Goal: Task Accomplishment & Management: Complete application form

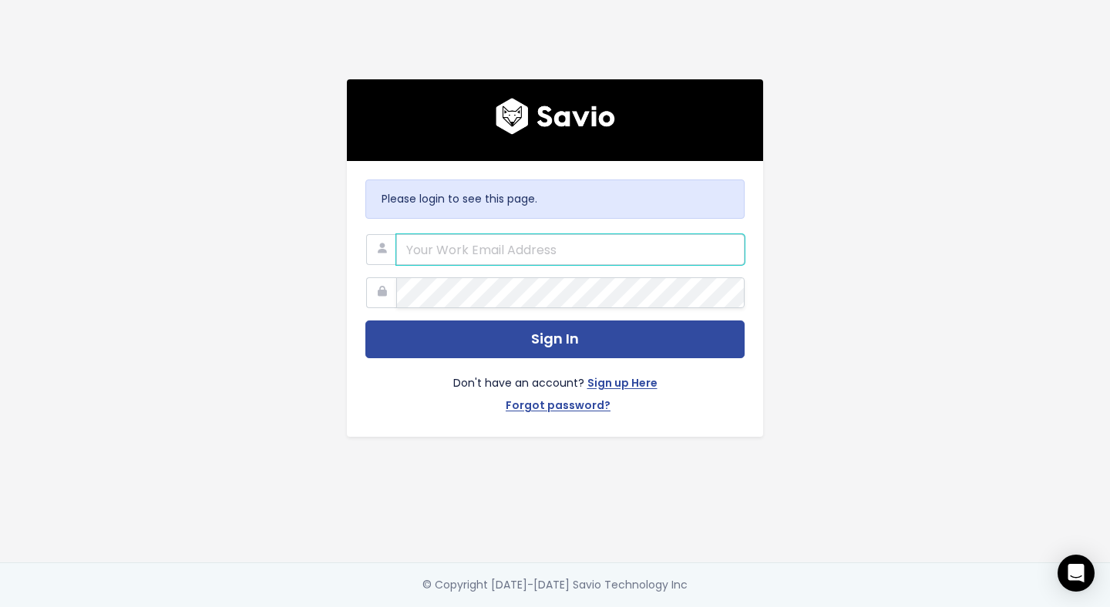
click at [515, 237] on input "email" at bounding box center [570, 249] width 348 height 31
type input "mahmed@flinks.com"
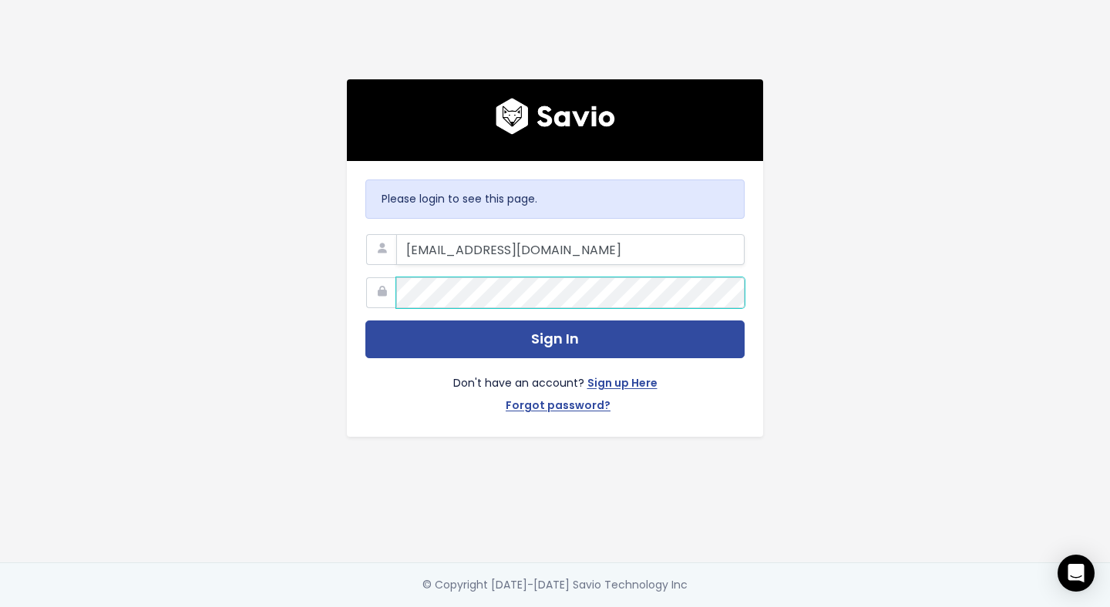
click at [365, 321] on button "Sign In" at bounding box center [554, 340] width 379 height 38
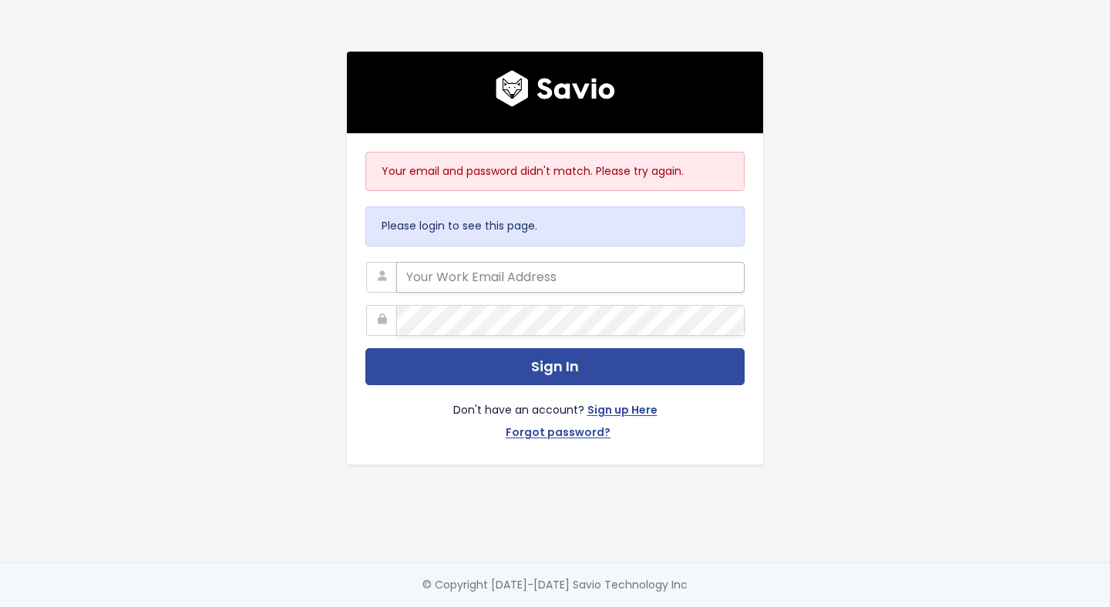
click at [504, 277] on input "email" at bounding box center [570, 277] width 348 height 31
type input "mahmed@flinks.com"
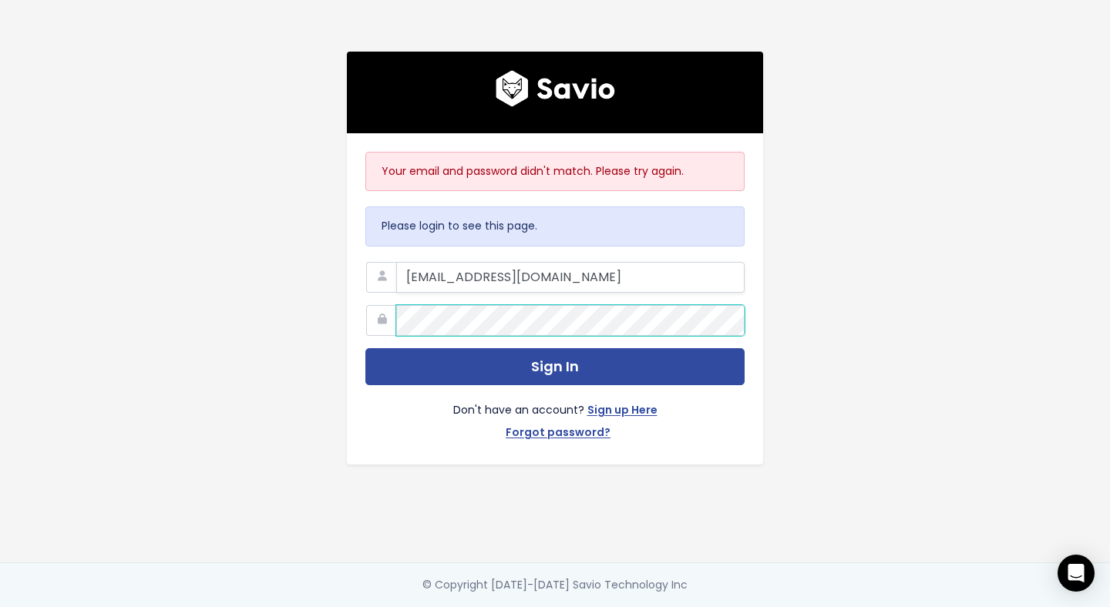
click at [365, 348] on button "Sign In" at bounding box center [554, 367] width 379 height 38
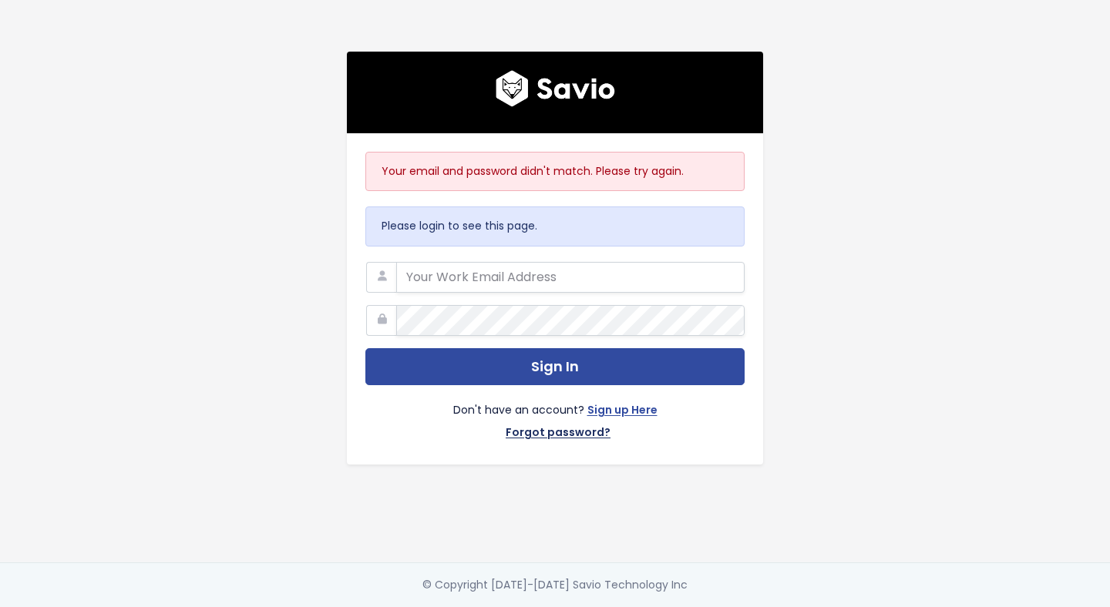
click at [550, 432] on link "Forgot password?" at bounding box center [558, 434] width 105 height 22
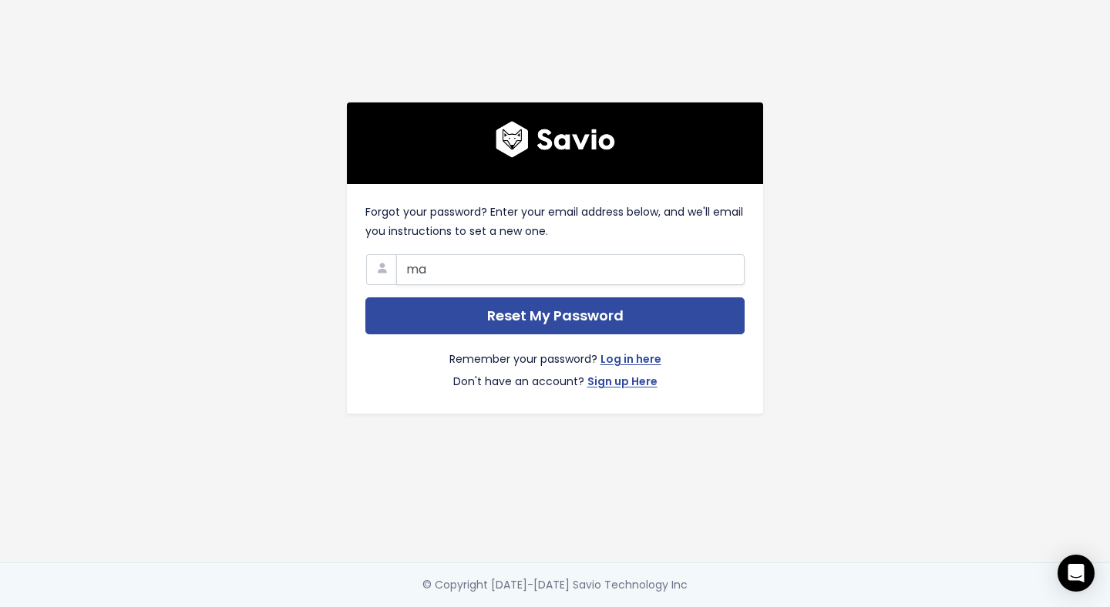
type input "[EMAIL_ADDRESS][DOMAIN_NAME]"
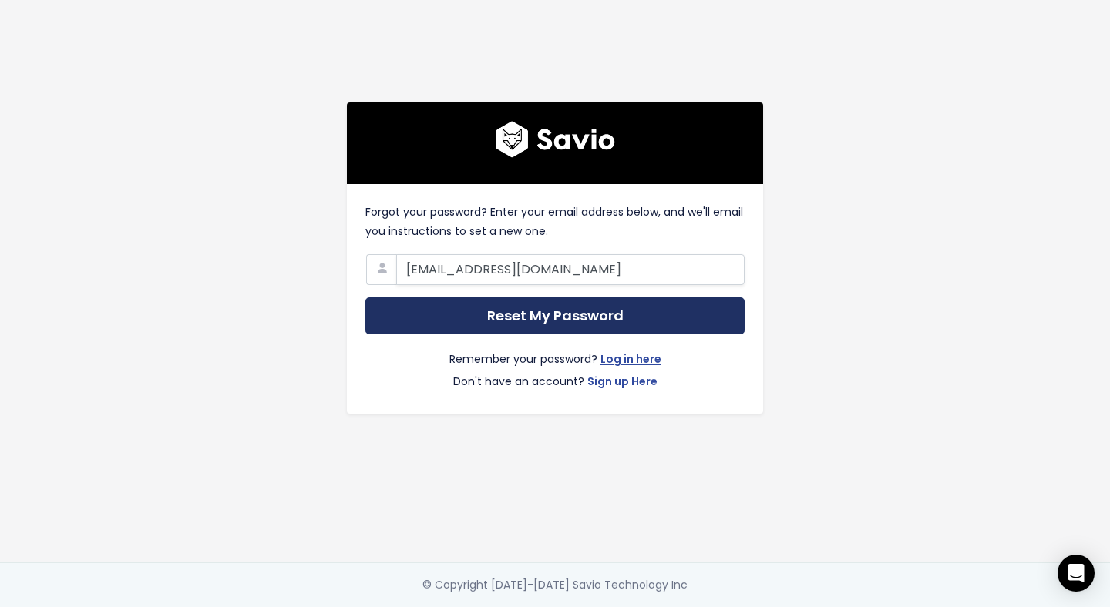
click at [474, 311] on input "Reset My Password" at bounding box center [554, 317] width 379 height 38
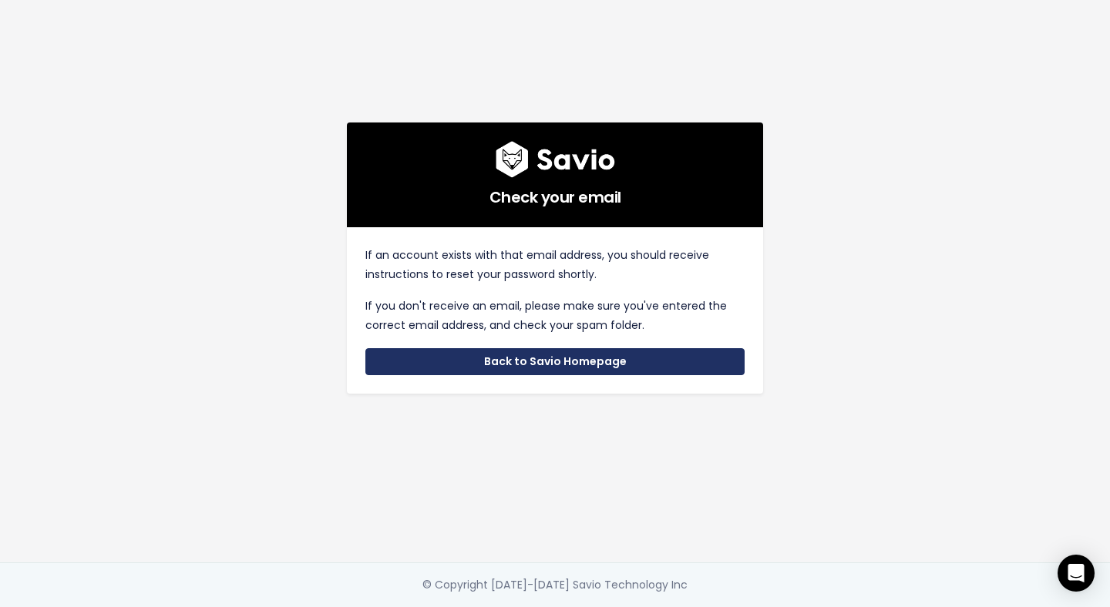
click at [521, 360] on link "Back to Savio Homepage" at bounding box center [554, 362] width 379 height 28
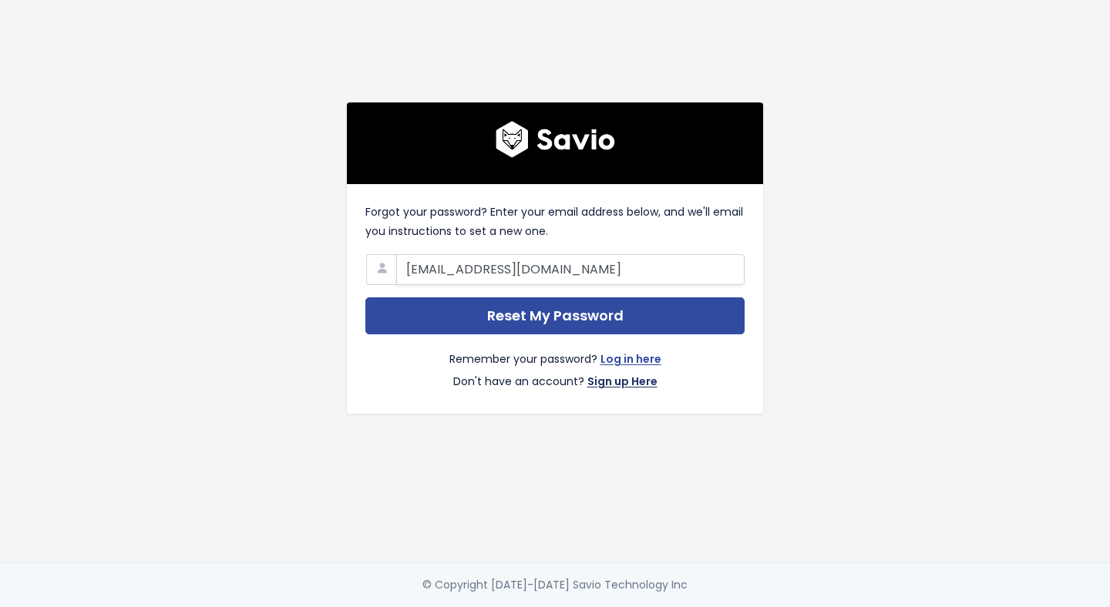
click at [628, 385] on link "Sign up Here" at bounding box center [622, 383] width 70 height 22
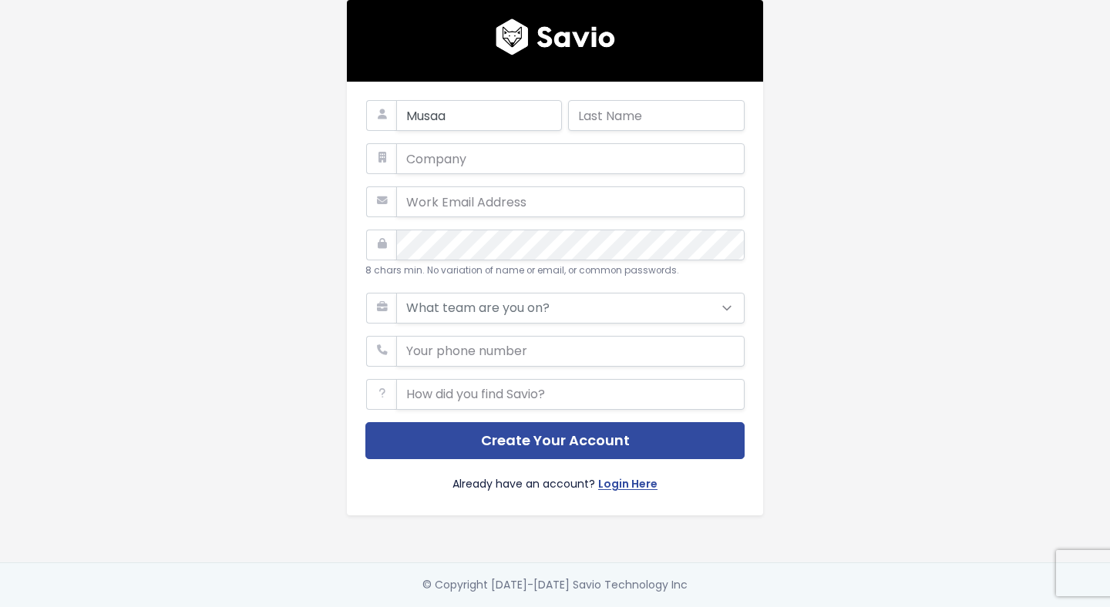
type input "Musaab"
type input "[PERSON_NAME]"
type input "M.altwati@yahoo.com"
type input "01063021780"
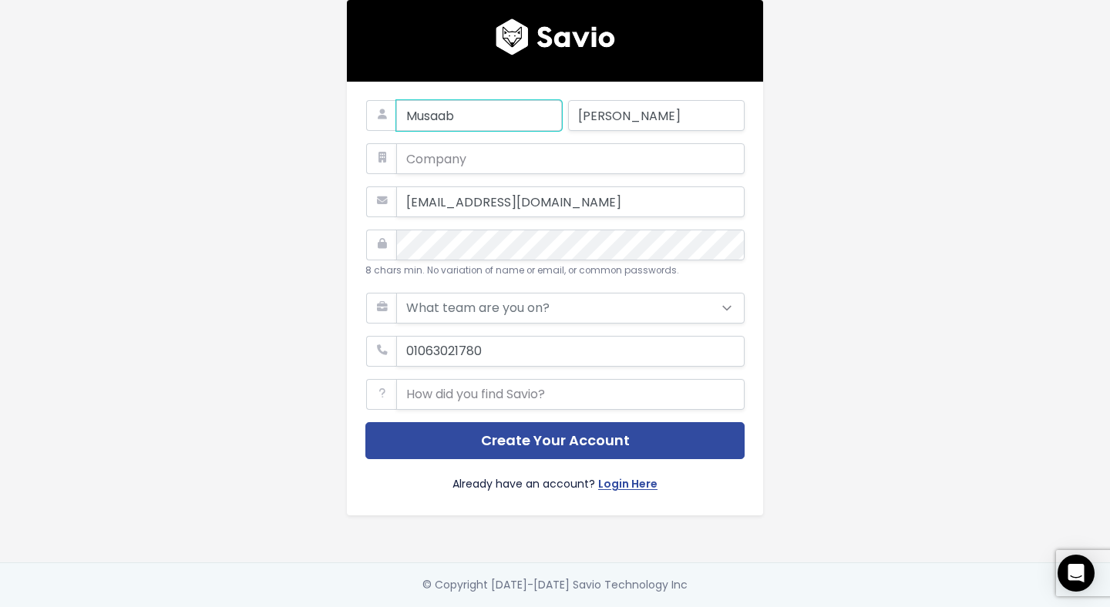
type input "Musaab"
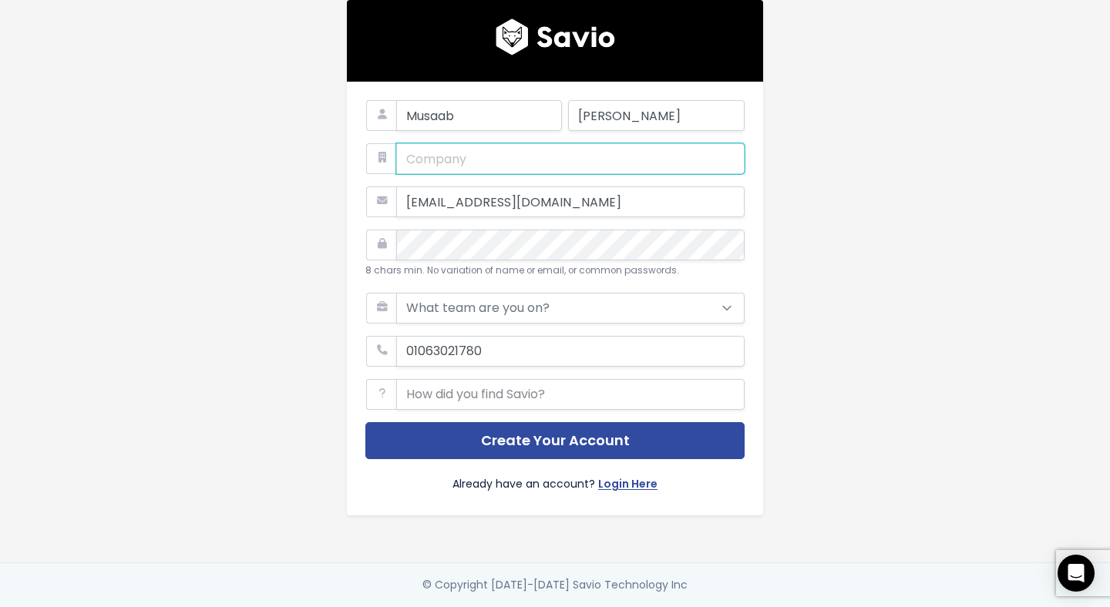
click at [476, 164] on input "text" at bounding box center [570, 158] width 348 height 31
type input "Flinks Technologies Inc"
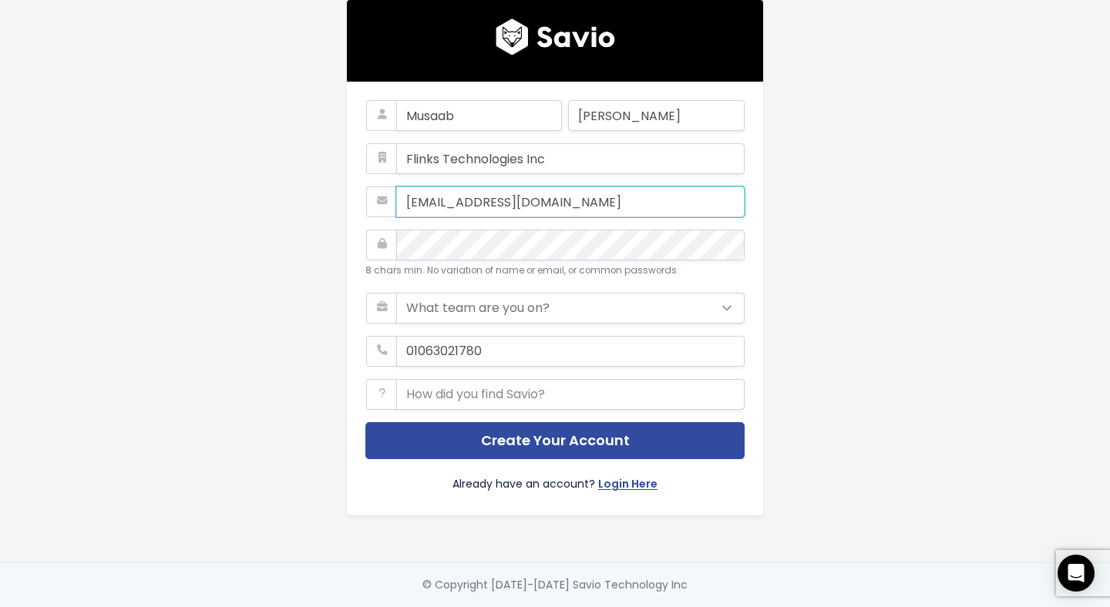
click at [497, 205] on input "M.altwati@yahoo.com" at bounding box center [570, 202] width 348 height 31
type input "mahmed@flinks.com"
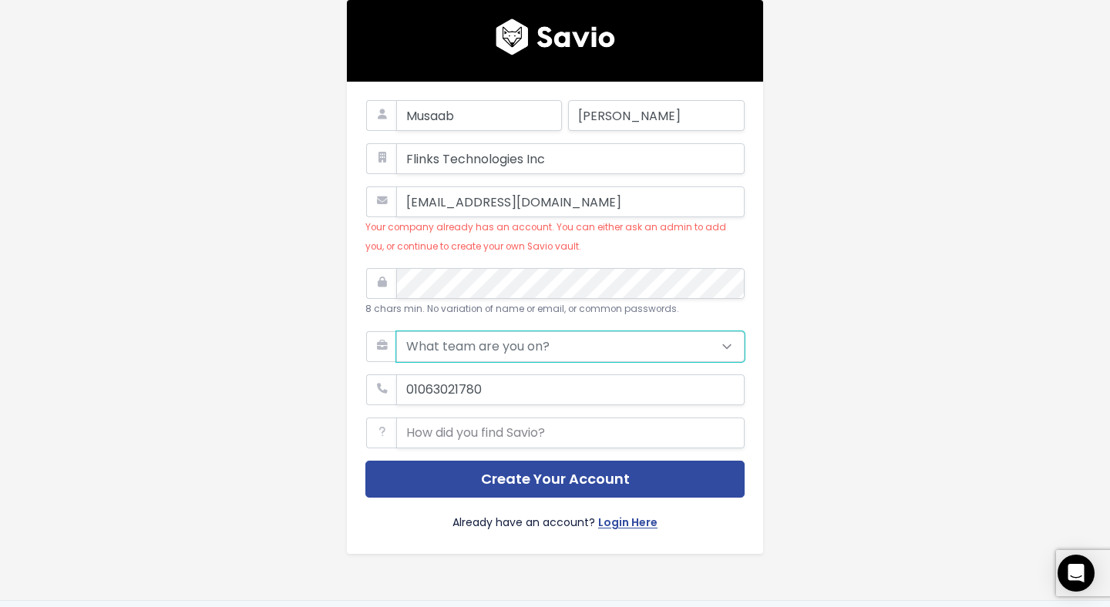
click at [555, 347] on select "What team are you on? Support Product Sales Customer Success Marketing Other" at bounding box center [570, 346] width 348 height 31
select select "SALES"
click at [396, 331] on select "What team are you on? Support Product Sales Customer Success Marketing Other" at bounding box center [570, 346] width 348 height 31
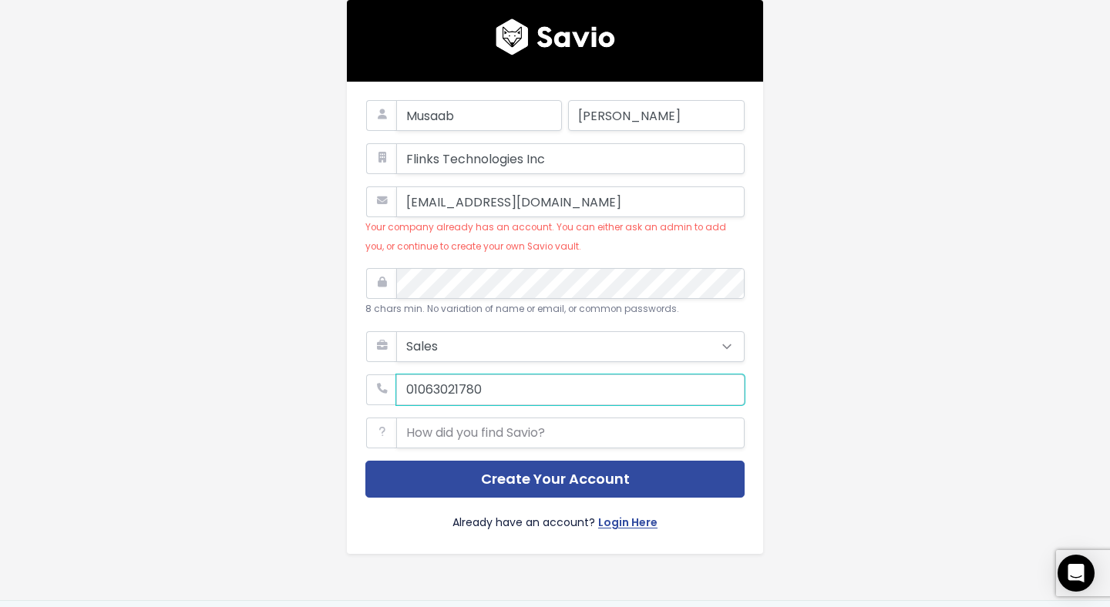
click at [509, 394] on input "phone" at bounding box center [570, 390] width 348 height 31
type input "4388630786"
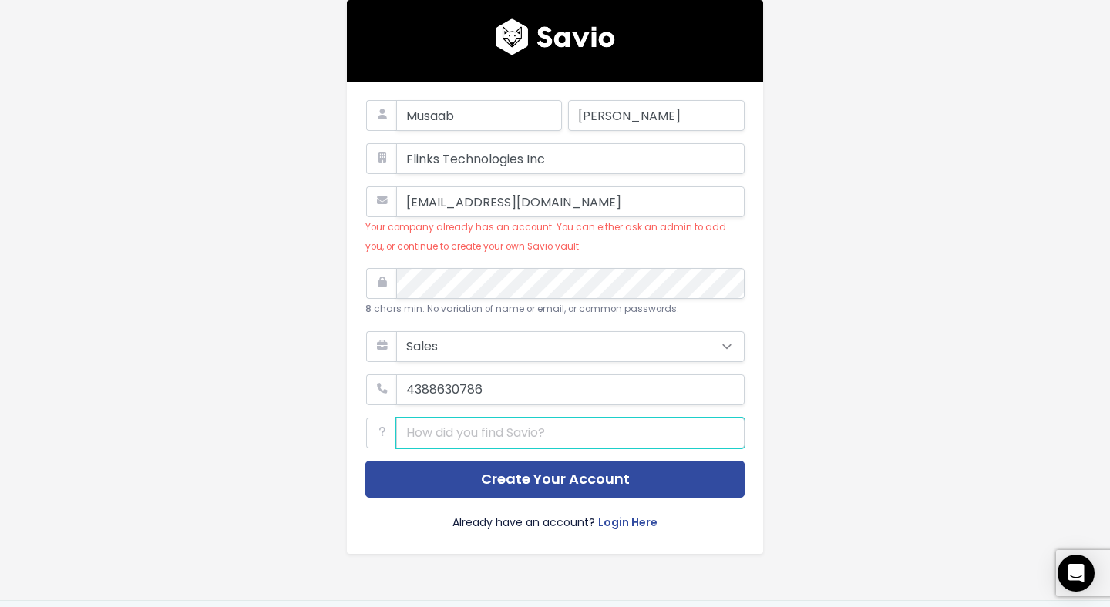
click at [496, 435] on input "text" at bounding box center [570, 433] width 348 height 31
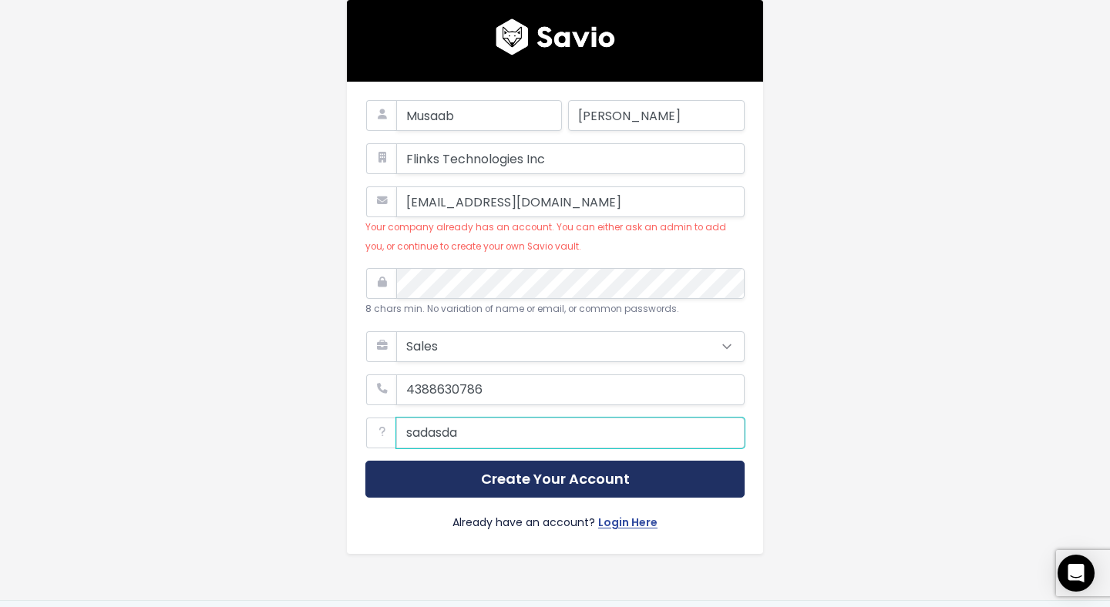
type input "sadasda"
click at [465, 485] on button "Create Your Account" at bounding box center [554, 480] width 379 height 38
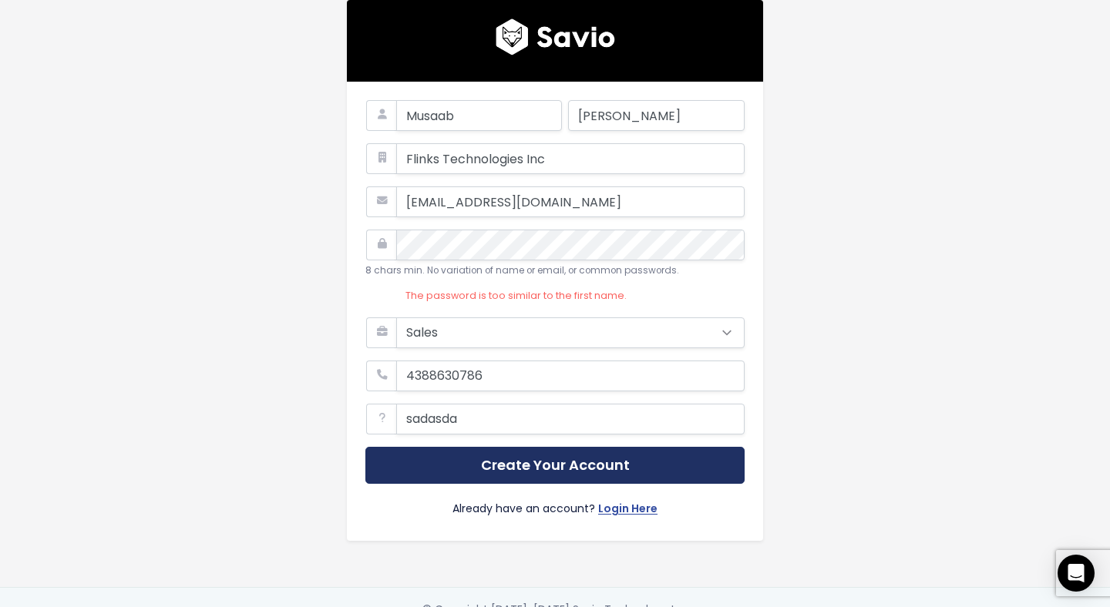
click at [516, 470] on button "Create Your Account" at bounding box center [554, 466] width 379 height 38
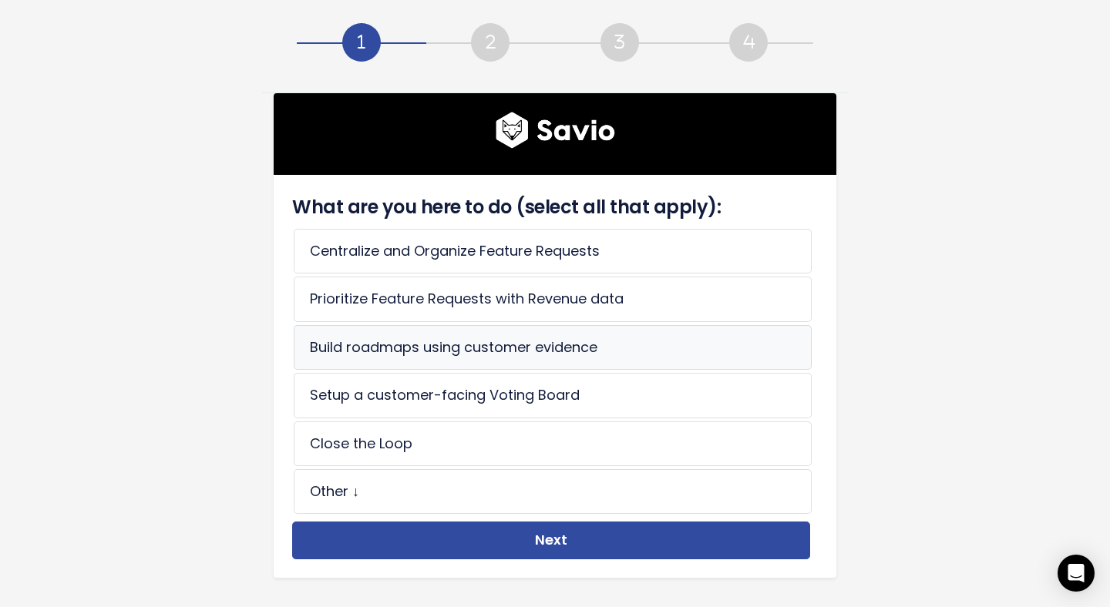
click at [413, 346] on li "Build roadmaps using customer evidence" at bounding box center [553, 347] width 518 height 45
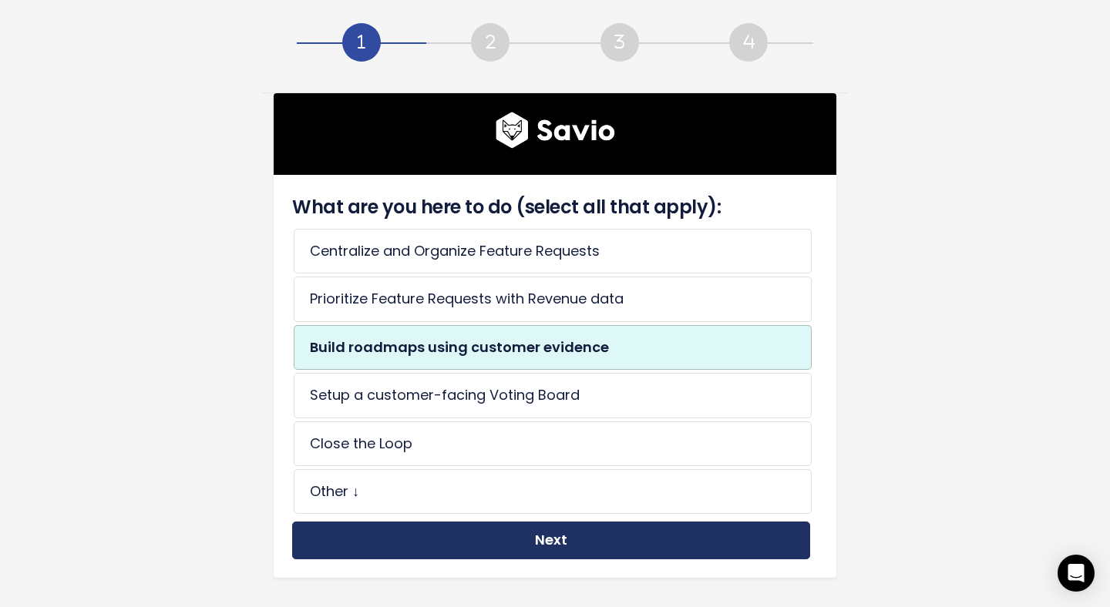
click at [452, 523] on button "Next" at bounding box center [551, 541] width 518 height 38
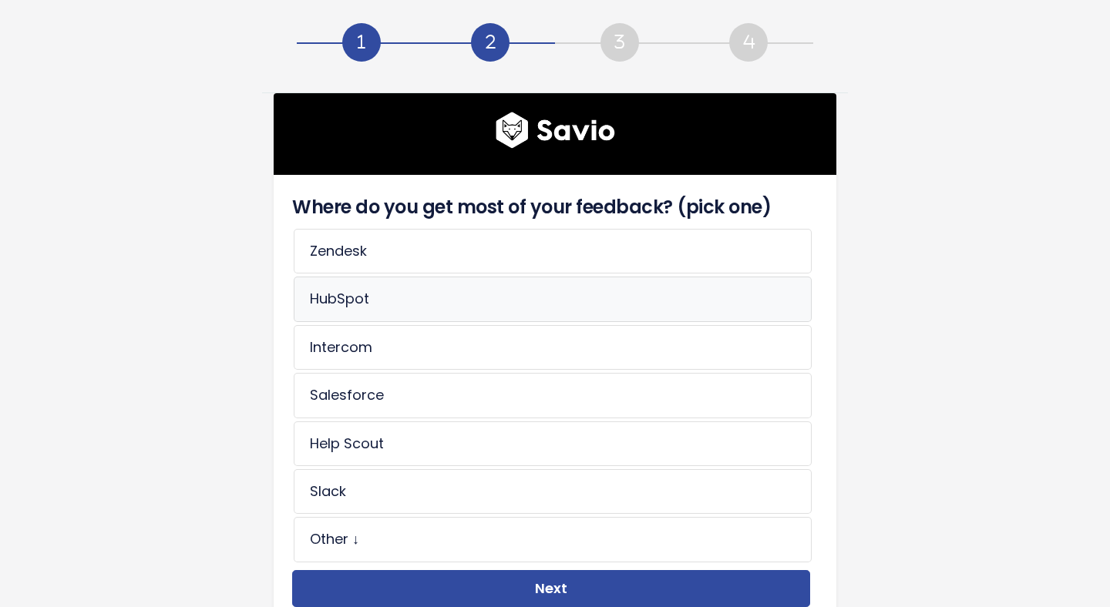
click at [401, 306] on li "HubSpot" at bounding box center [553, 299] width 518 height 45
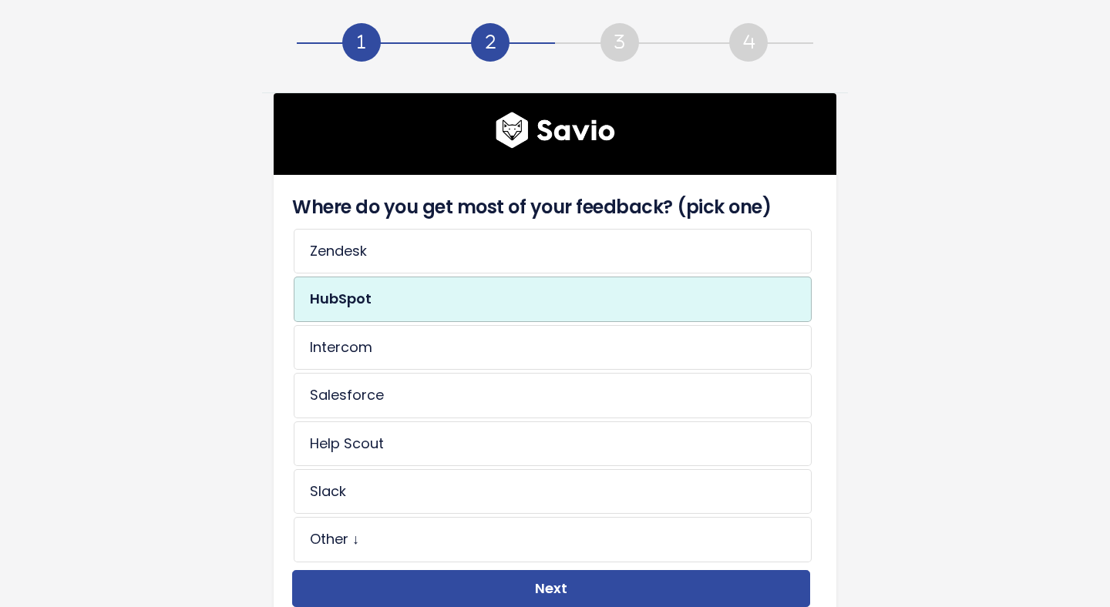
scroll to position [82, 0]
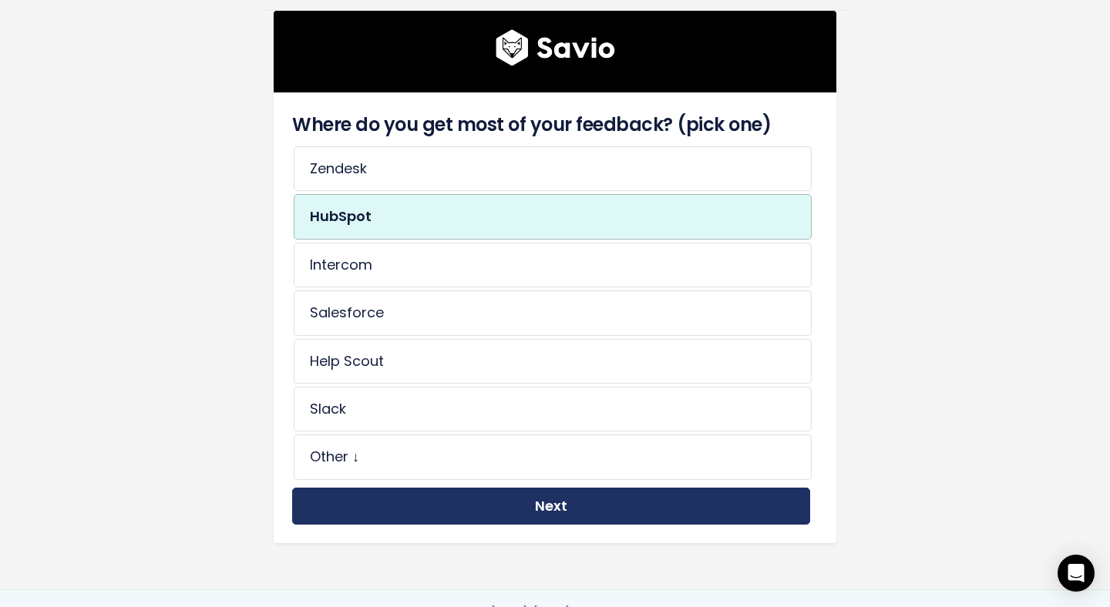
click at [518, 507] on button "Next" at bounding box center [551, 507] width 518 height 38
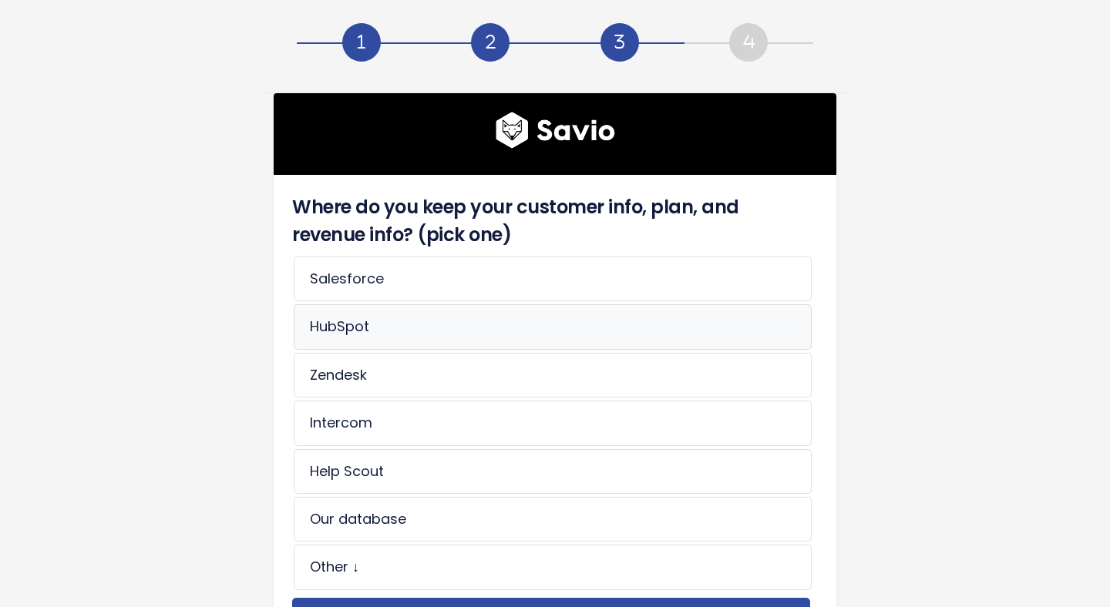
click at [405, 321] on li "HubSpot" at bounding box center [553, 326] width 518 height 45
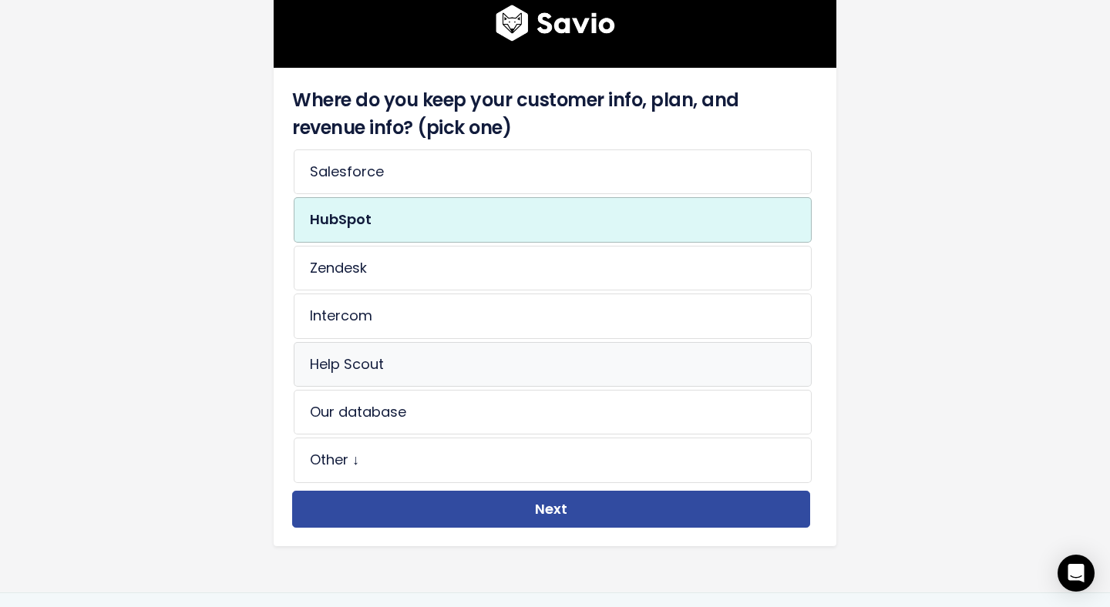
scroll to position [133, 0]
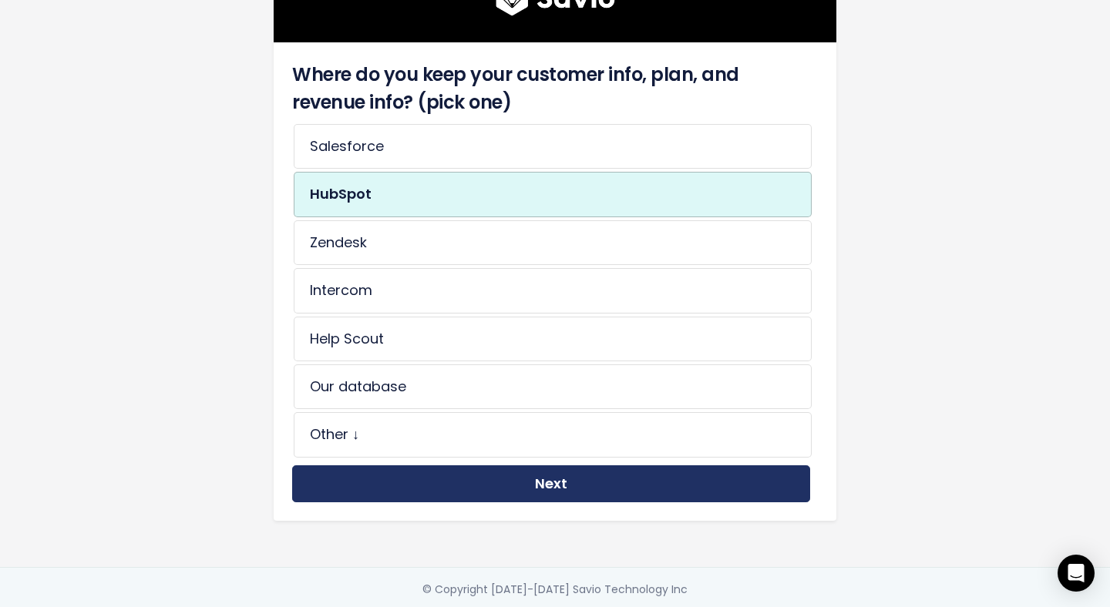
click at [466, 501] on button "Next" at bounding box center [551, 485] width 518 height 38
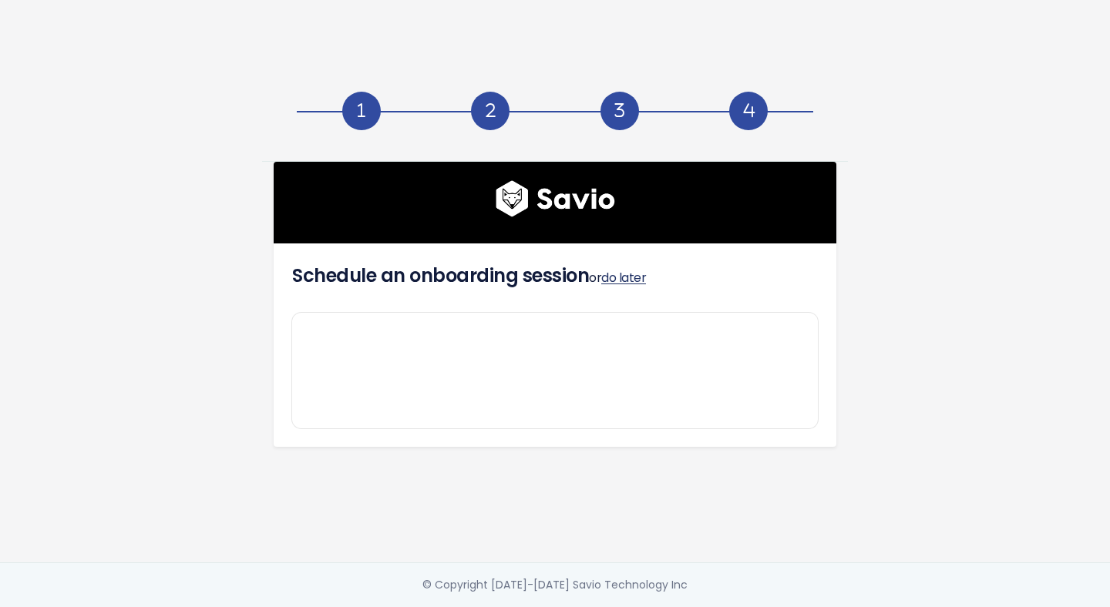
click at [624, 270] on link "do later" at bounding box center [623, 278] width 45 height 18
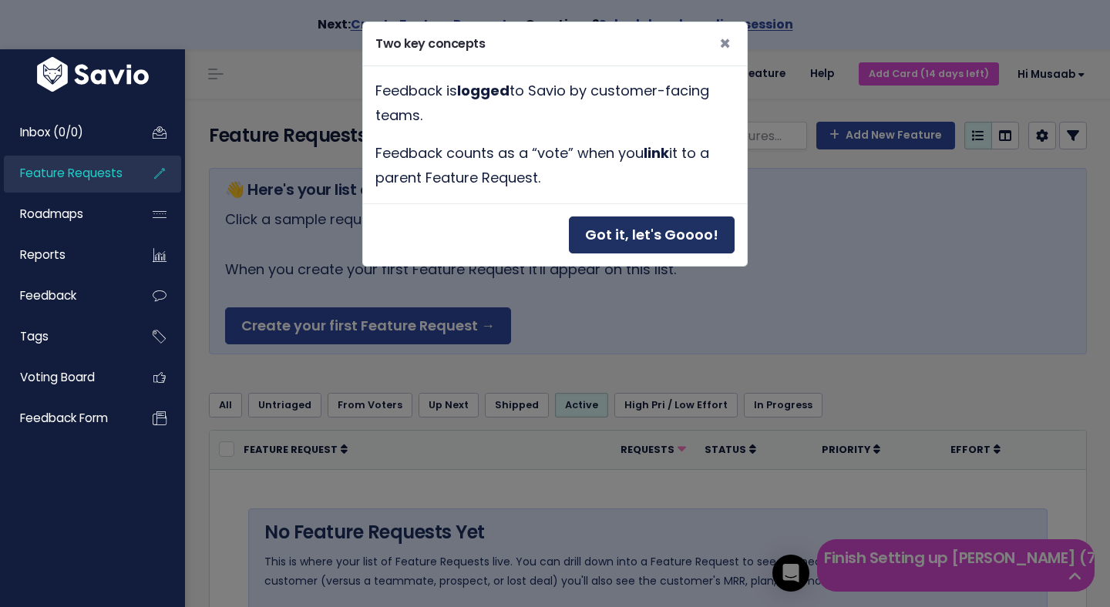
click at [624, 231] on button "Got it, let's Goooo!" at bounding box center [652, 236] width 166 height 38
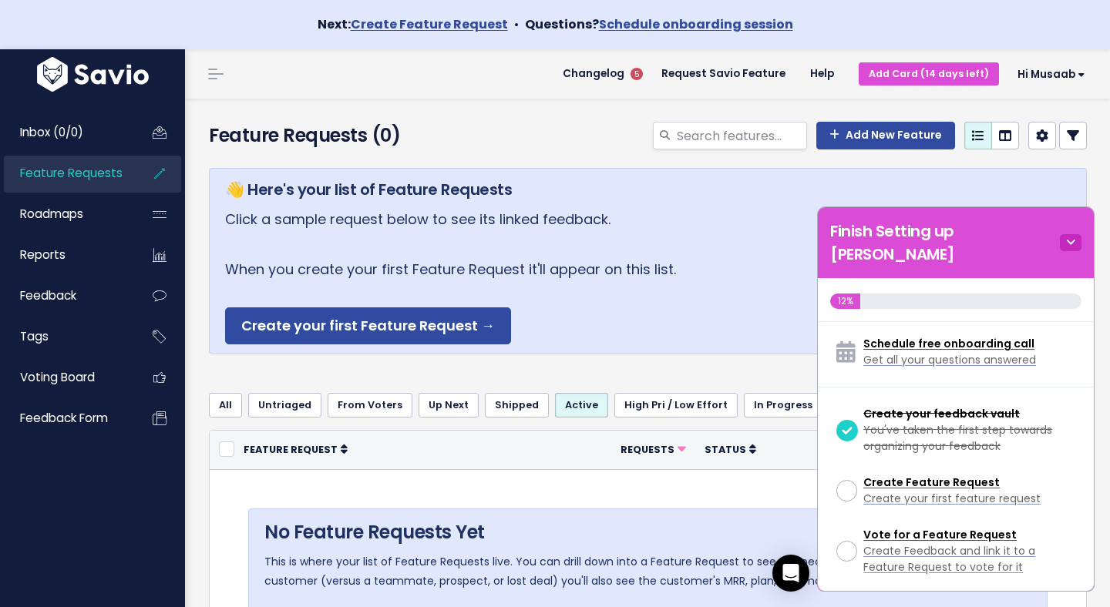
click at [1071, 234] on icon at bounding box center [1071, 242] width 22 height 17
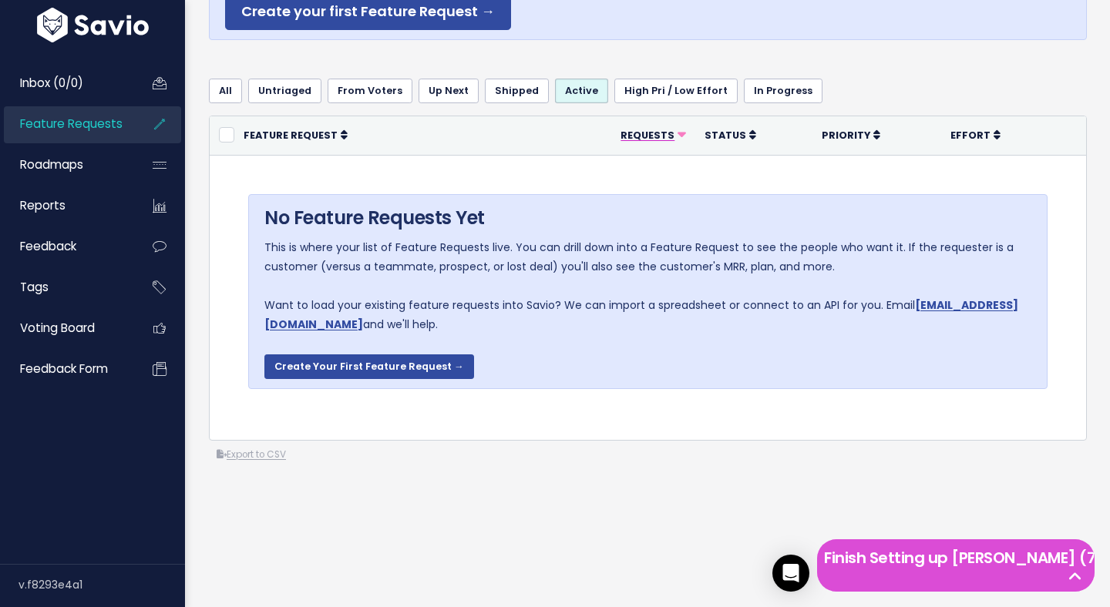
scroll to position [316, 0]
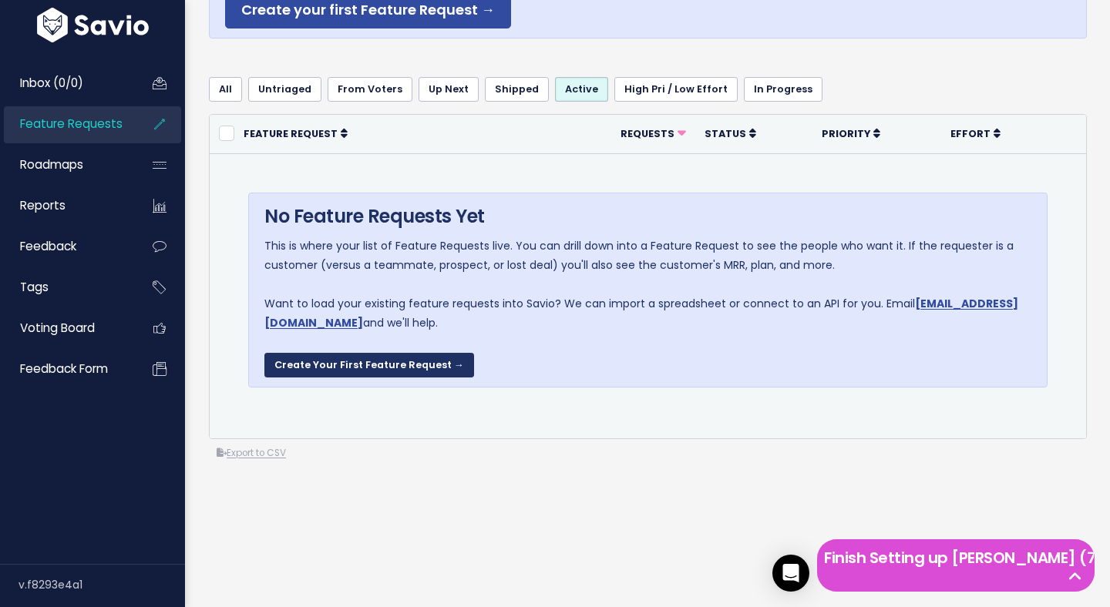
click at [389, 370] on link "Create Your First Feature Request →" at bounding box center [369, 365] width 210 height 25
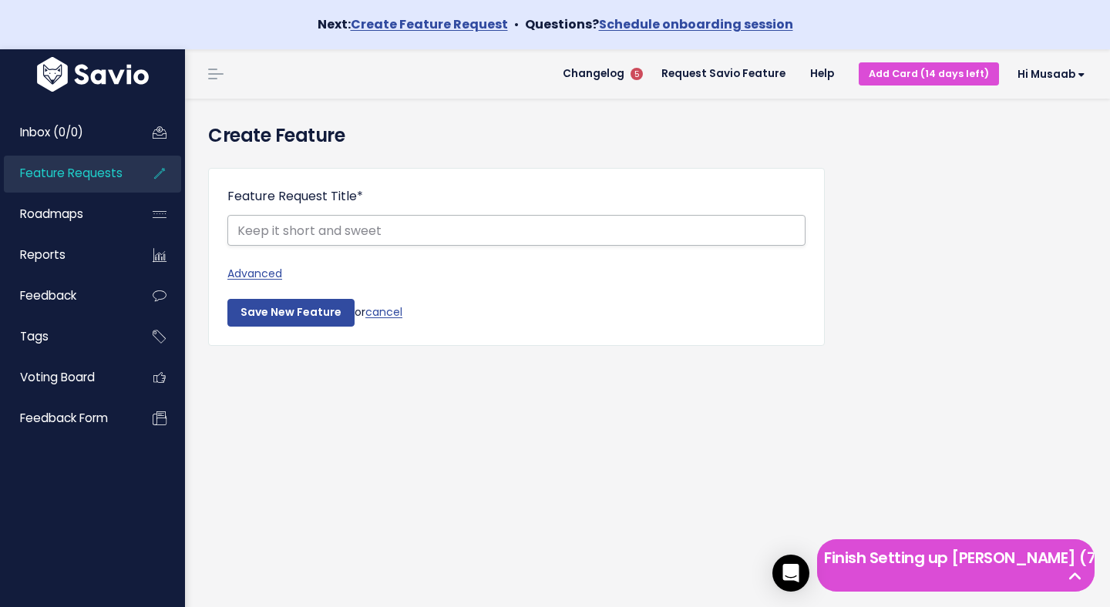
click at [330, 229] on input "Feature Request Title *" at bounding box center [516, 230] width 578 height 31
type input "Void Cheque Upload through API"
click at [261, 275] on link "Advanced" at bounding box center [516, 273] width 578 height 19
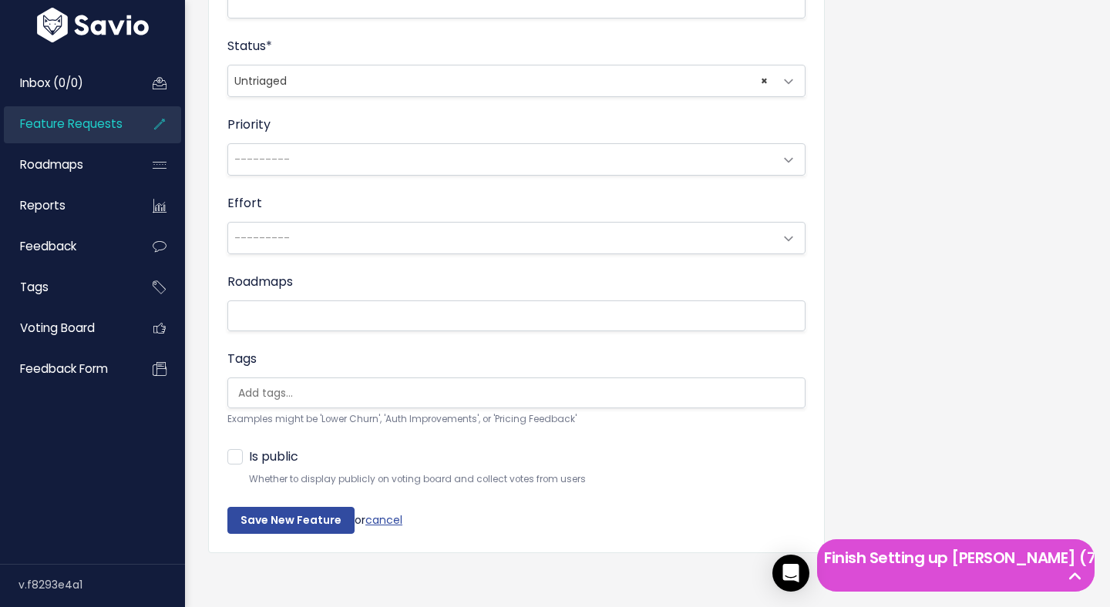
scroll to position [566, 0]
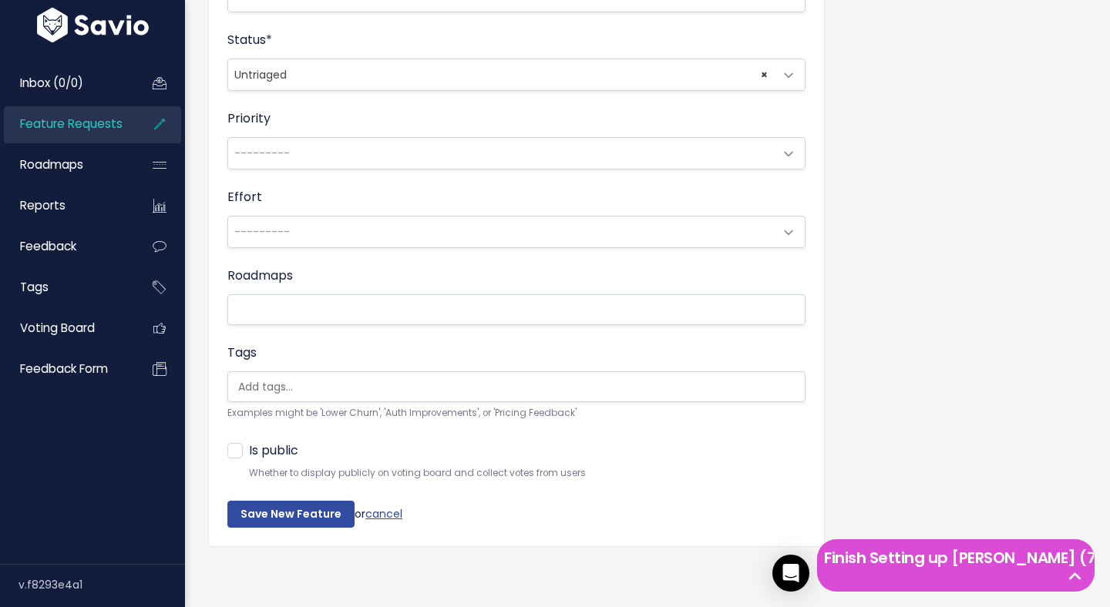
click at [313, 398] on ul at bounding box center [516, 386] width 577 height 29
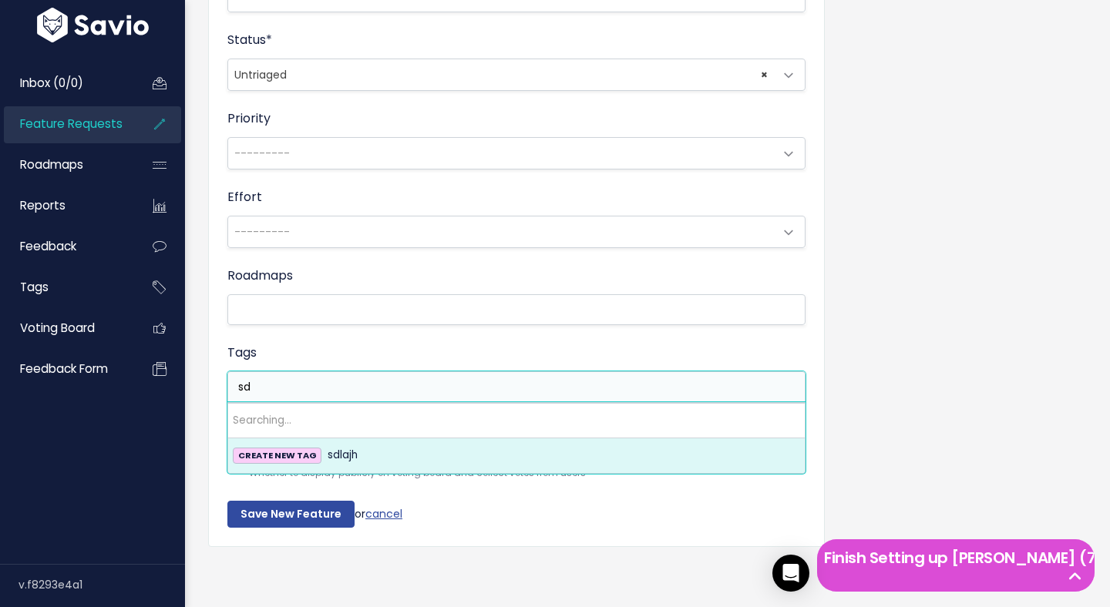
type input "s"
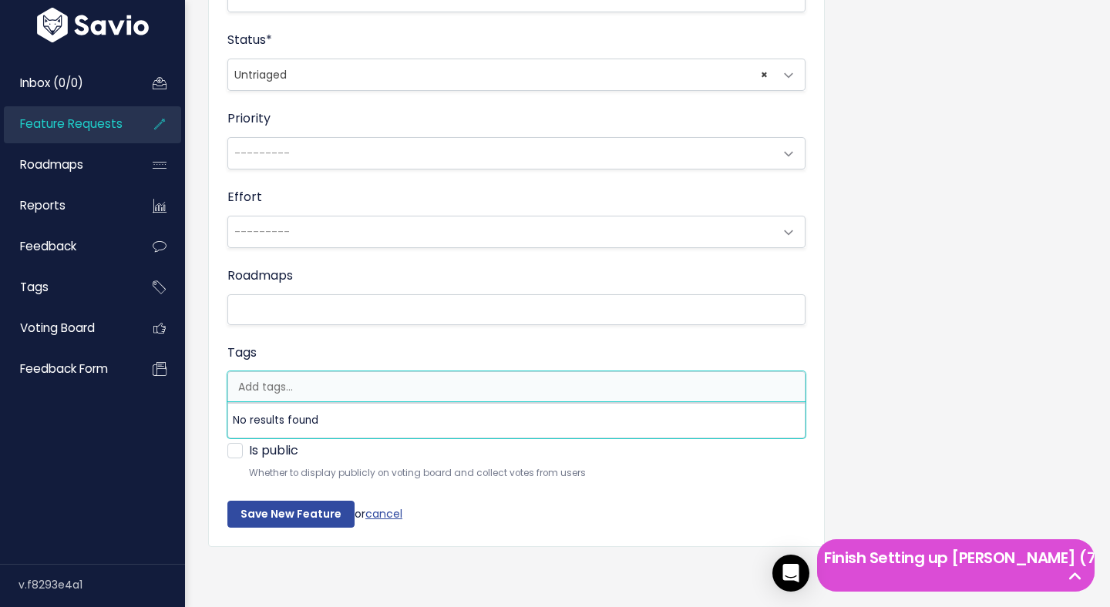
scroll to position [0, 4]
click at [936, 226] on div "Feature Request Title * Void Cheque Upload through API Advanced Description | |…" at bounding box center [648, 86] width 902 height 993
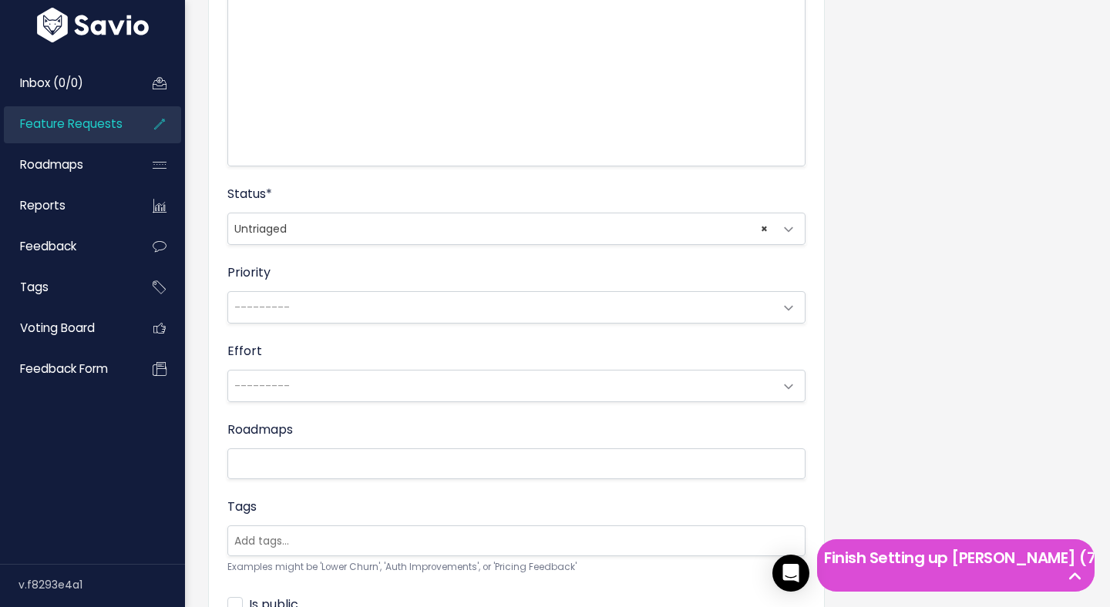
scroll to position [411, 0]
click at [315, 229] on span "× Untriaged" at bounding box center [501, 229] width 546 height 31
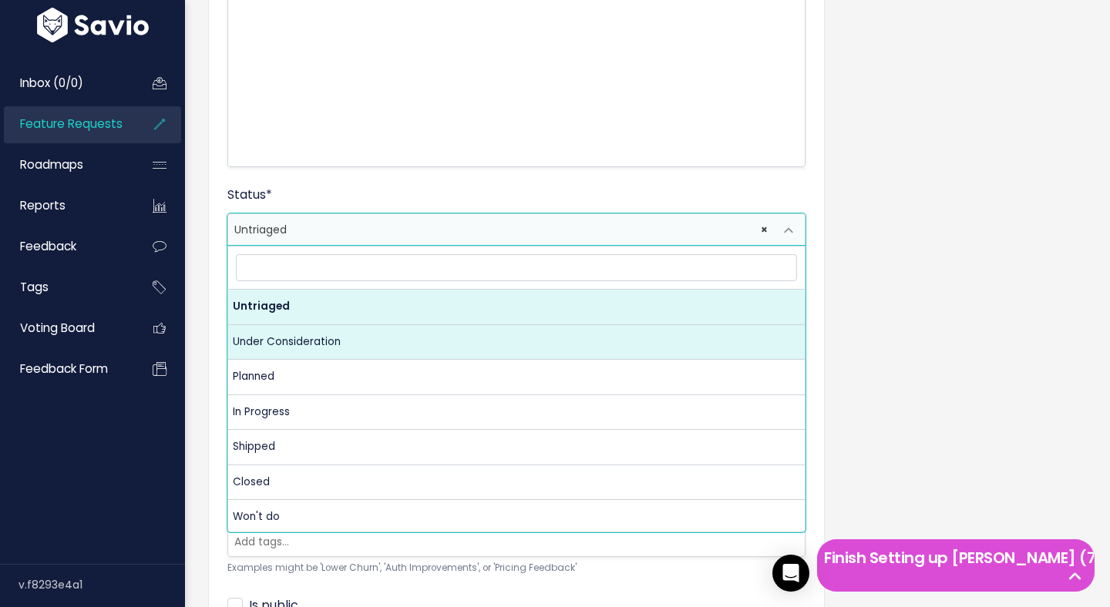
select select "UNDER_CONSIDERATION"
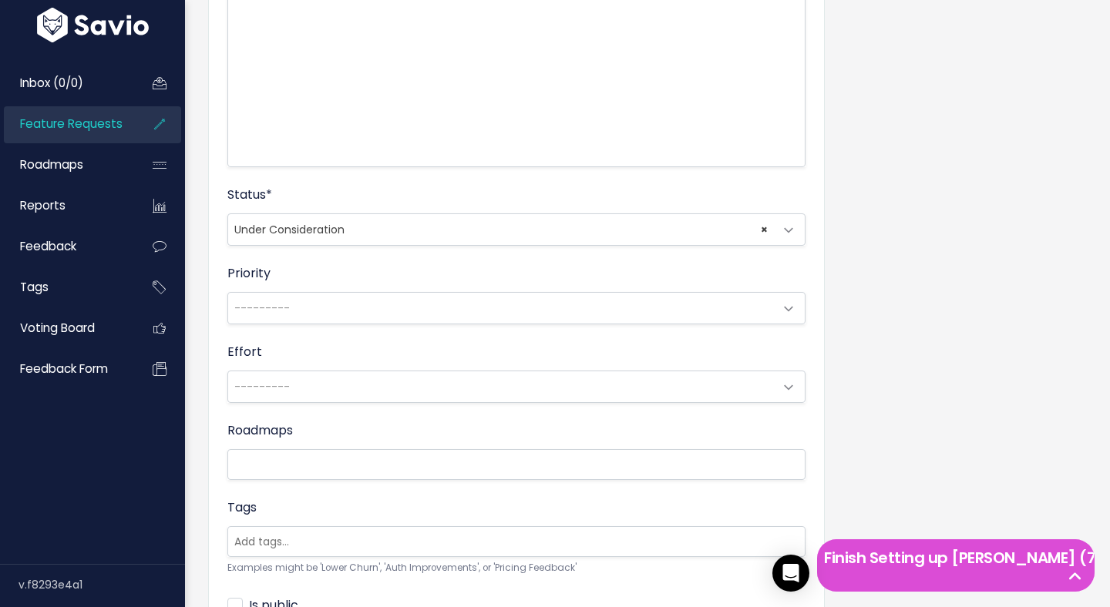
click at [305, 300] on span "---------" at bounding box center [501, 308] width 546 height 31
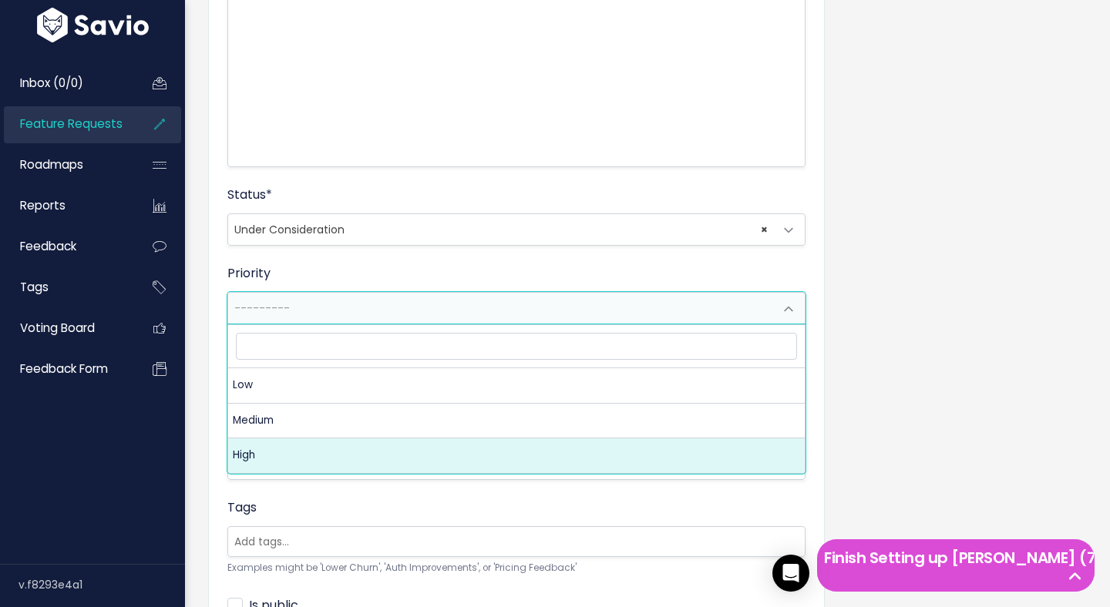
select select "3_HIGH"
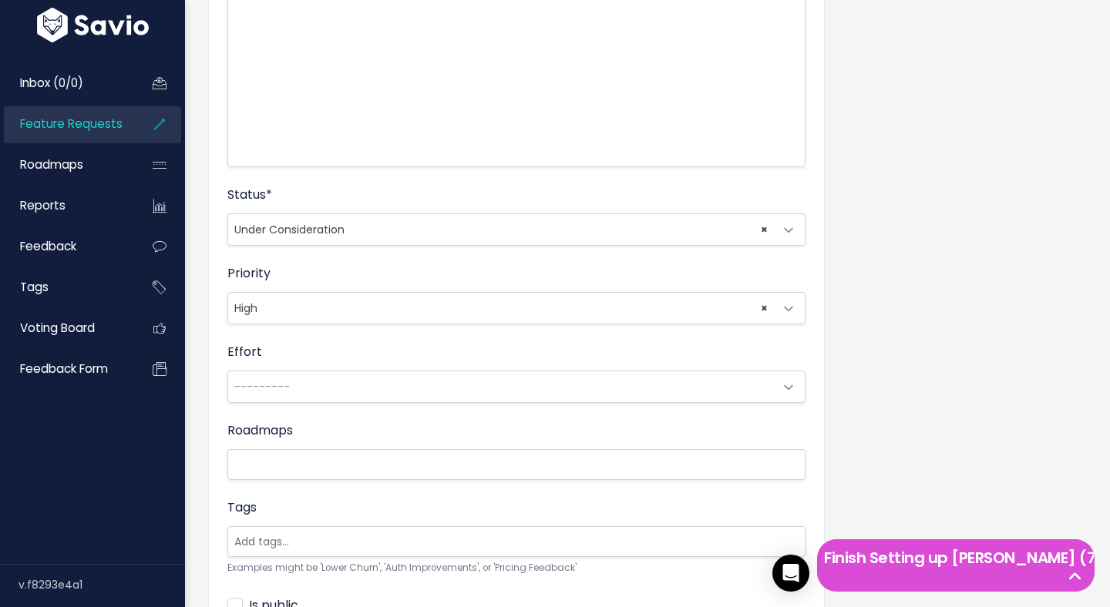
click at [298, 365] on div "Effort --------- Low Medium High ---------" at bounding box center [516, 373] width 578 height 60
click at [298, 395] on span "---------" at bounding box center [501, 386] width 546 height 31
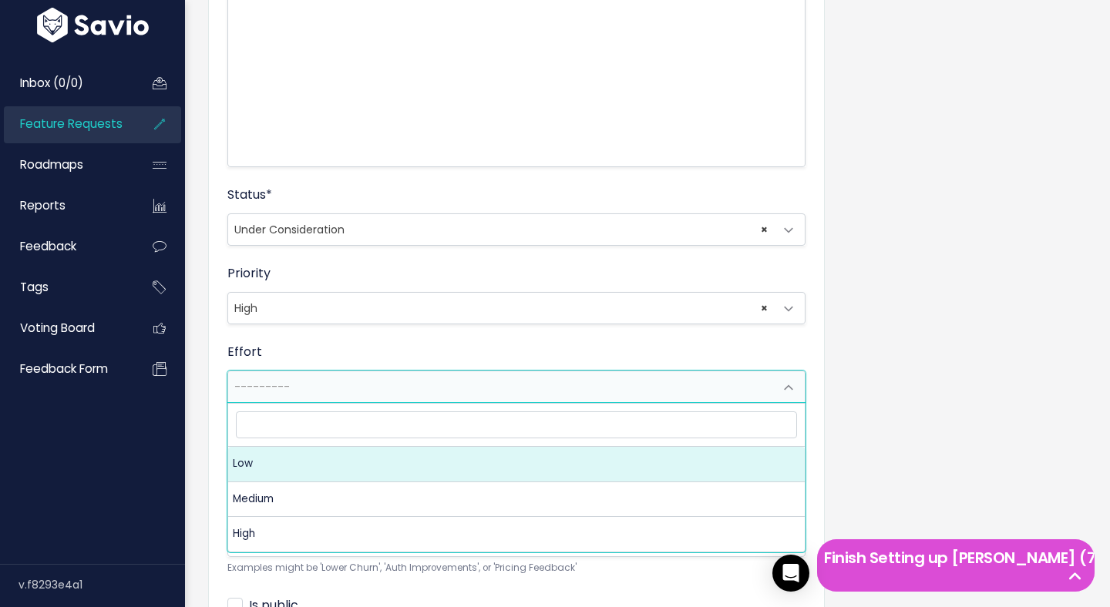
select select "1_LOW"
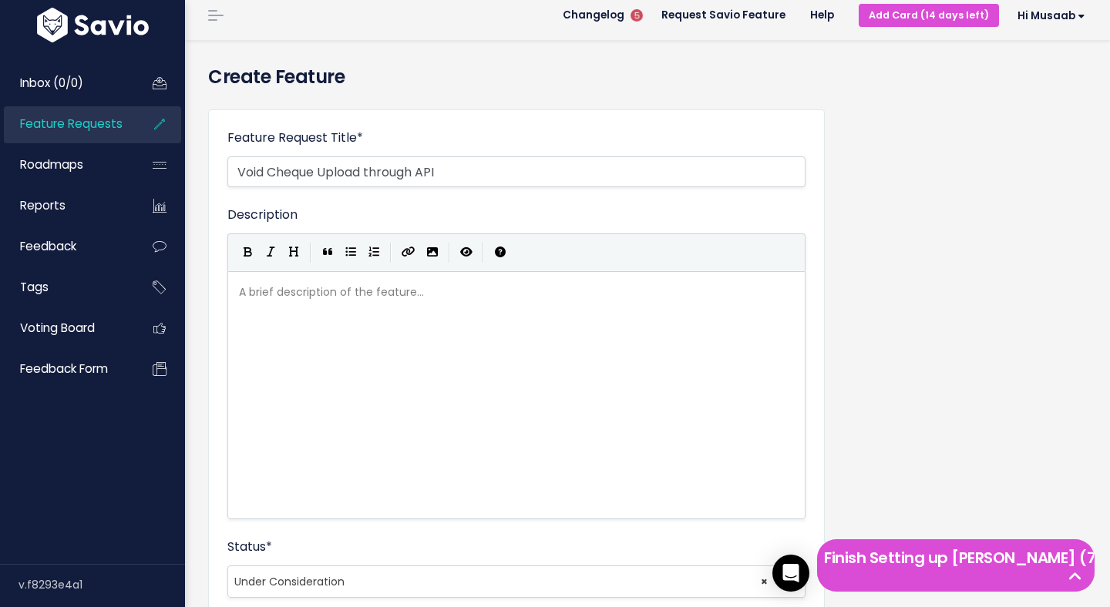
scroll to position [0, 0]
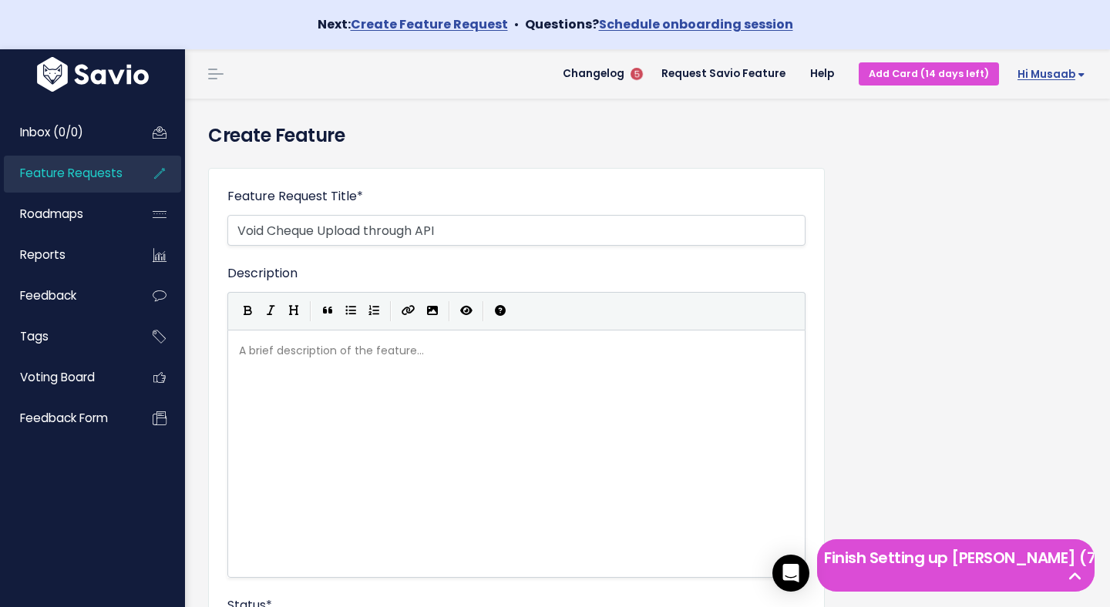
click at [1080, 76] on span "Hi Musaab" at bounding box center [1051, 75] width 68 height 12
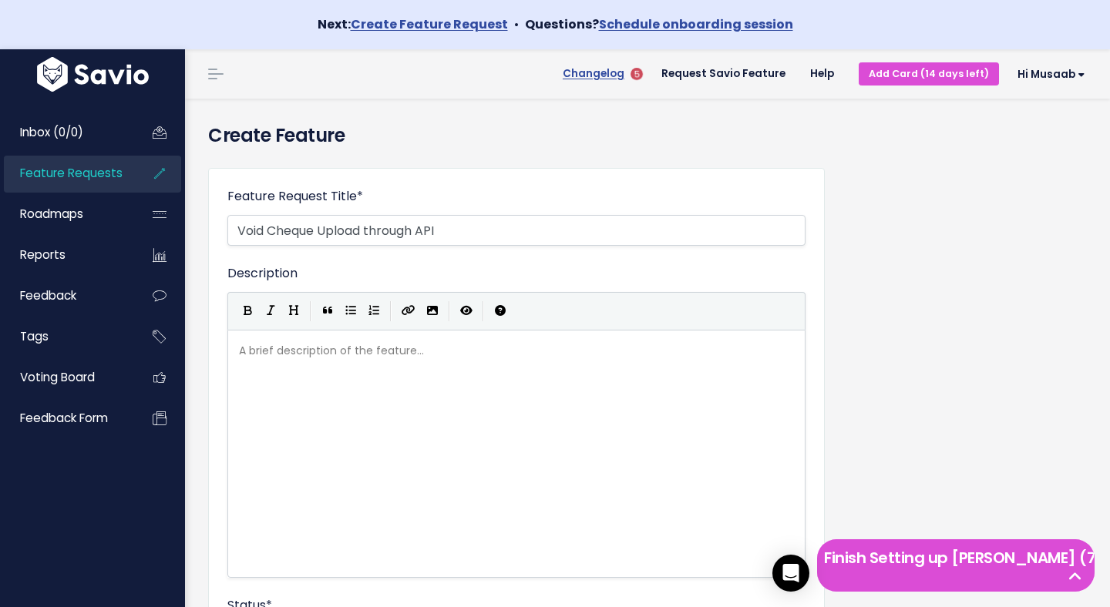
click at [622, 77] on span "Changelog" at bounding box center [594, 74] width 62 height 11
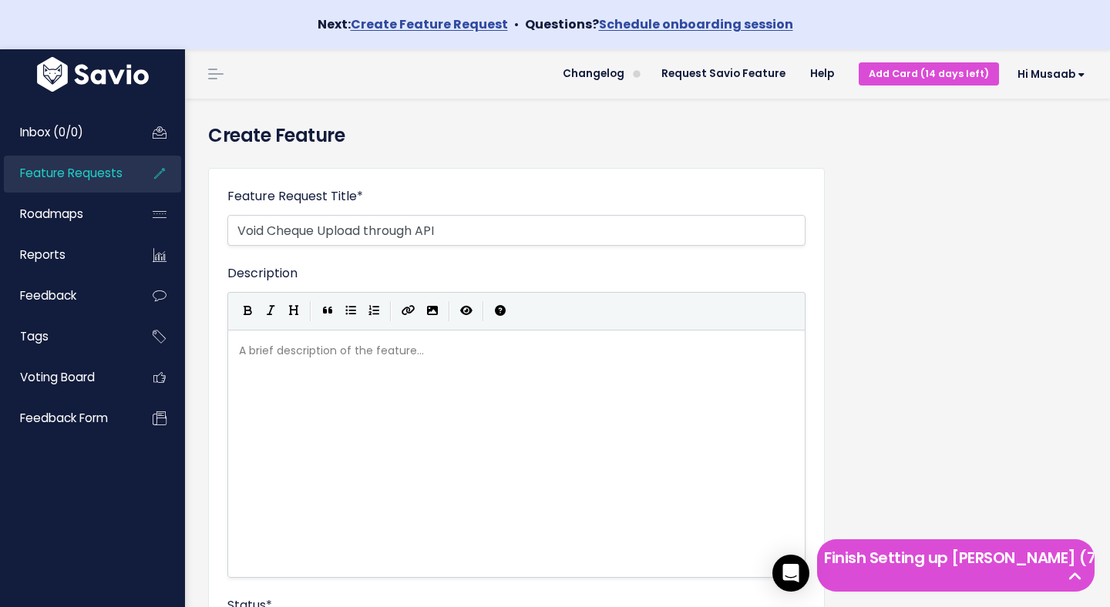
click at [83, 55] on link at bounding box center [93, 73] width 186 height 43
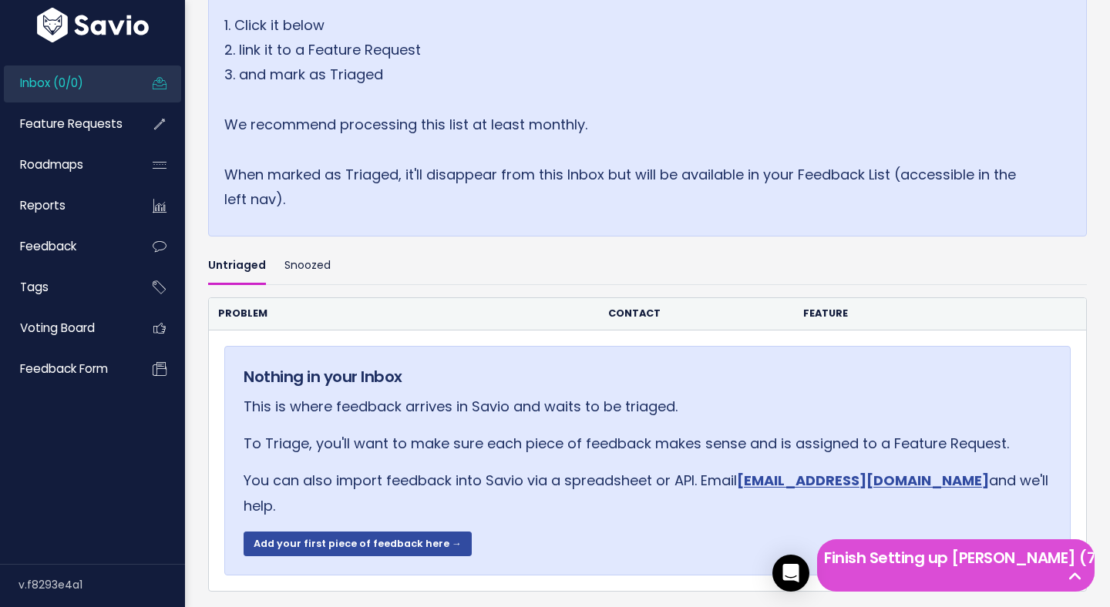
scroll to position [390, 0]
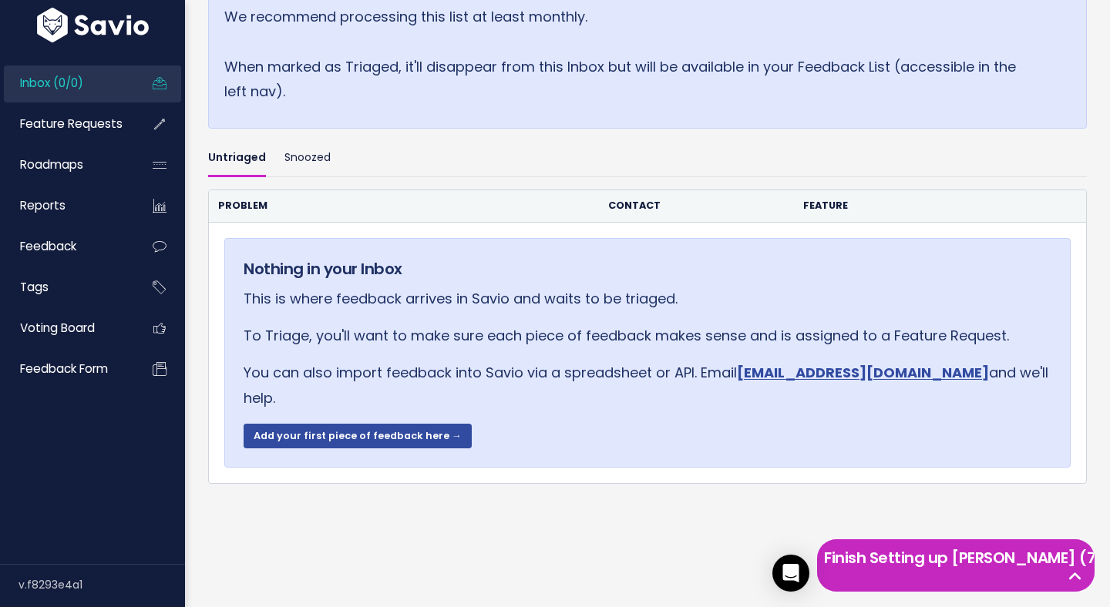
click at [940, 588] on div "Finish Setting up Savio (7 left)" at bounding box center [955, 566] width 277 height 52
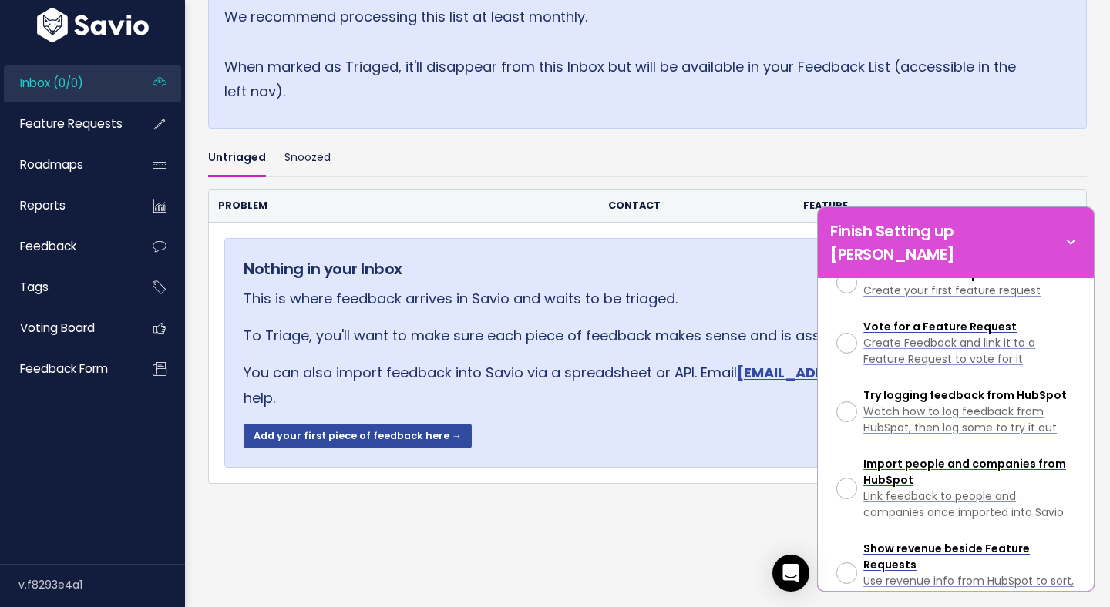
scroll to position [213, 0]
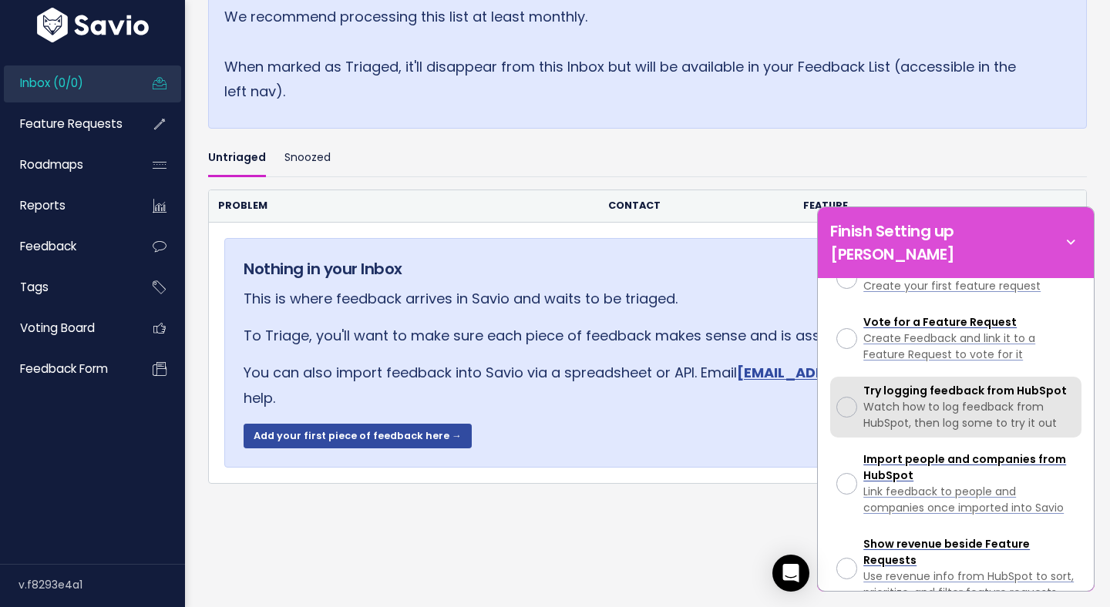
click at [846, 397] on div at bounding box center [846, 407] width 21 height 21
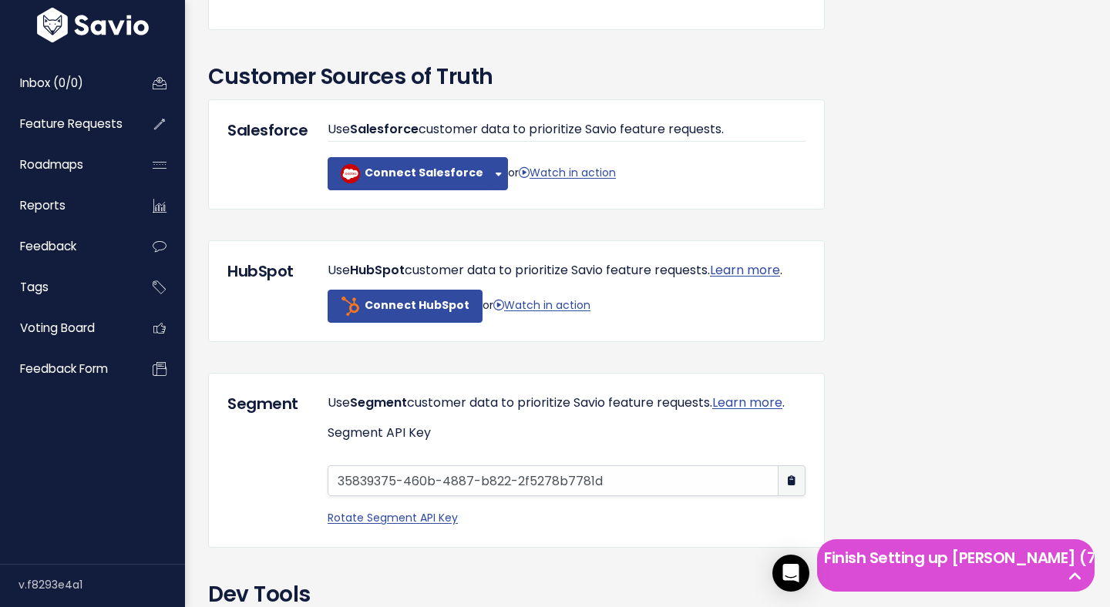
scroll to position [1191, 0]
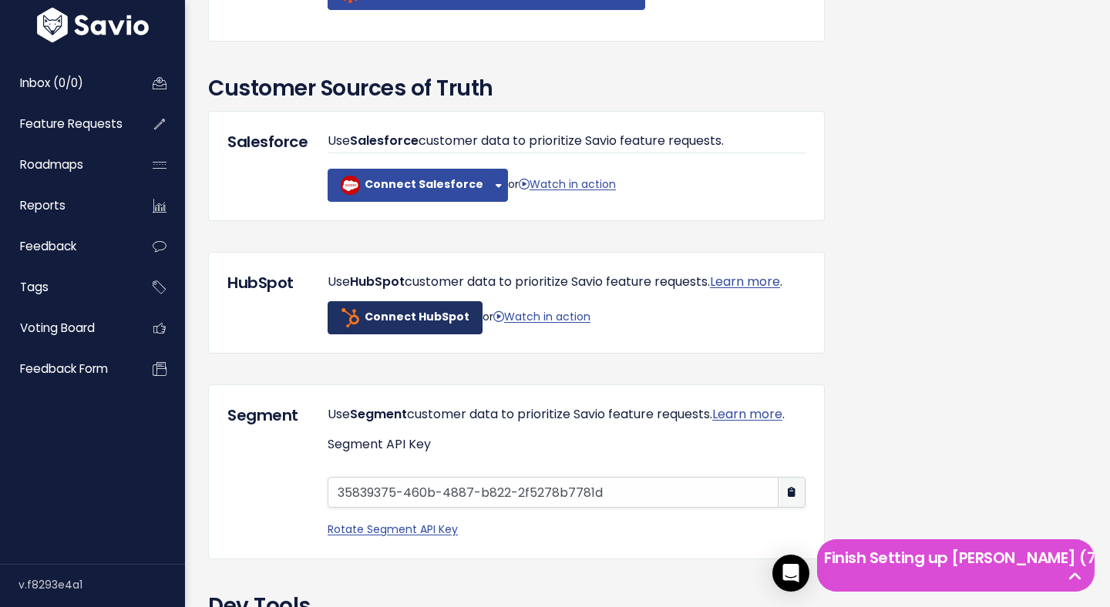
click at [419, 324] on b "Connect HubSpot" at bounding box center [417, 316] width 105 height 15
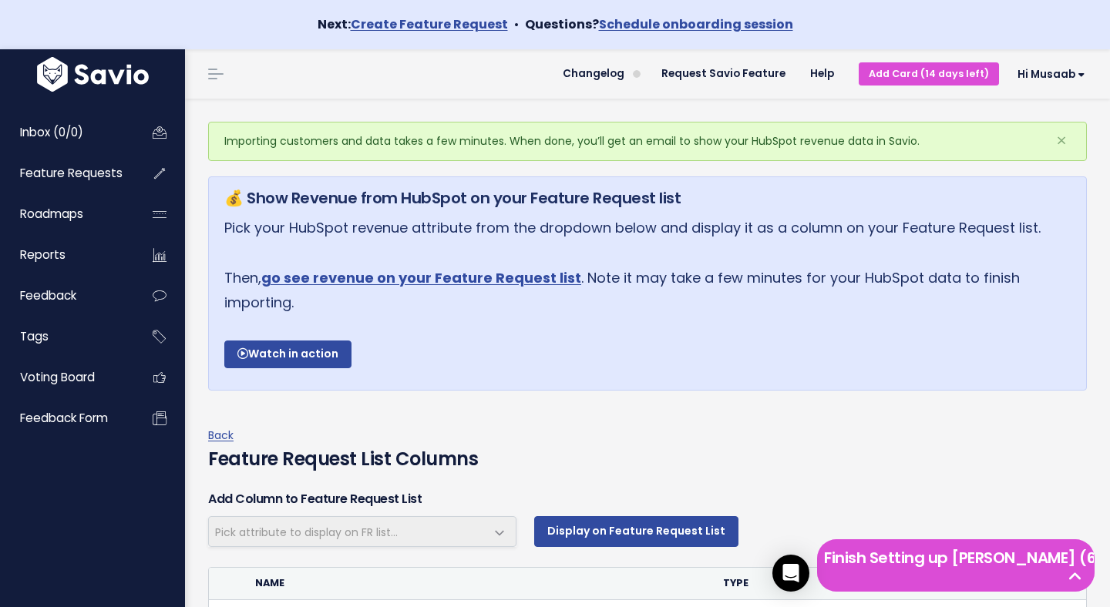
select select
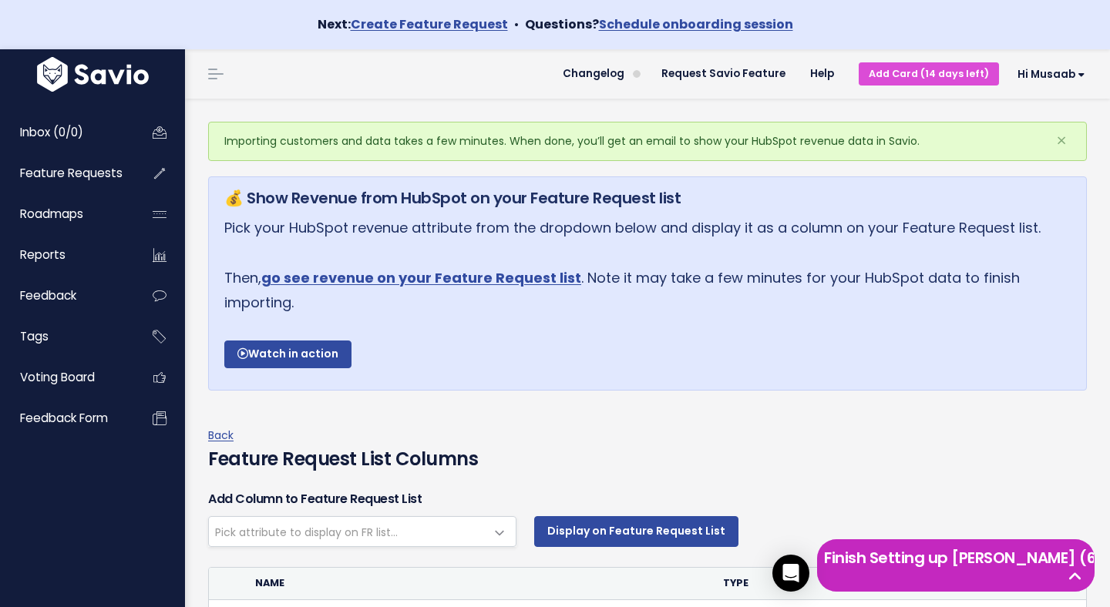
click at [976, 570] on h5 "Finish Setting up [PERSON_NAME] (6 left)" at bounding box center [956, 557] width 264 height 23
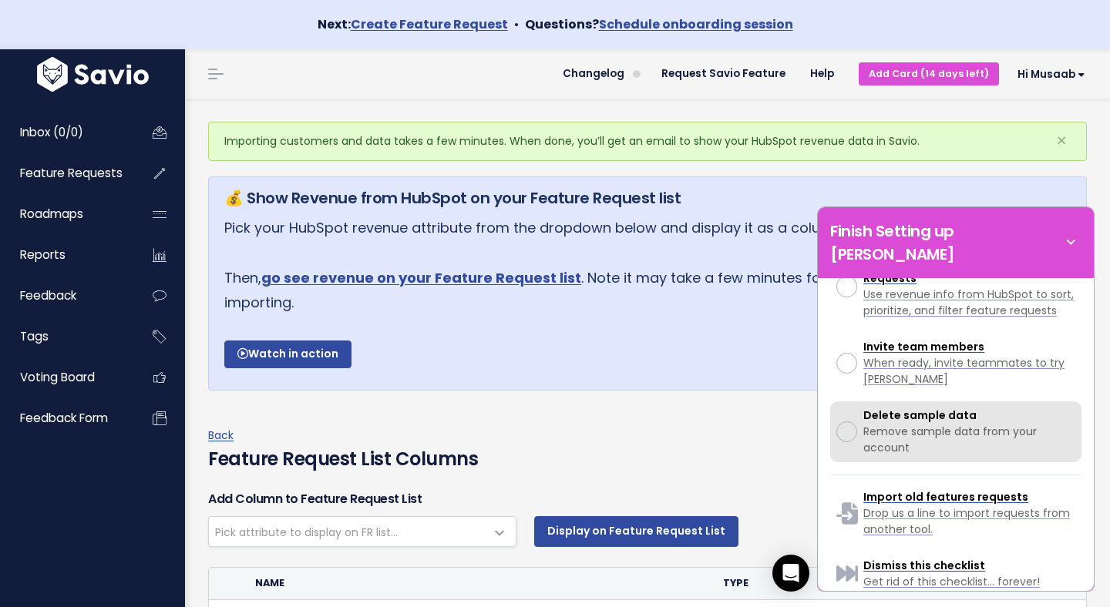
scroll to position [497, 0]
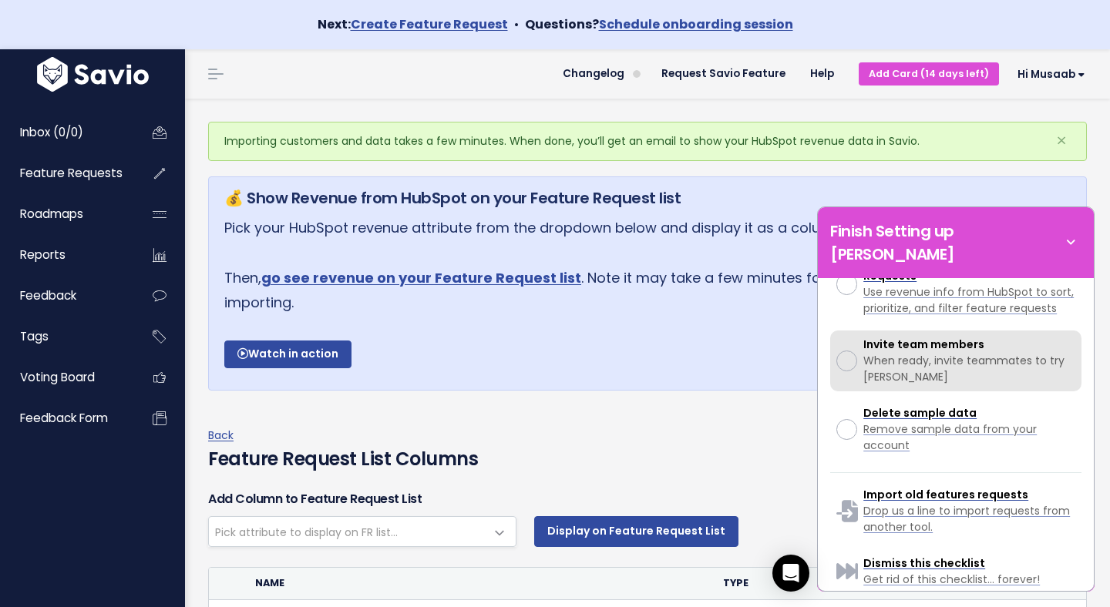
click at [852, 351] on div at bounding box center [846, 361] width 21 height 21
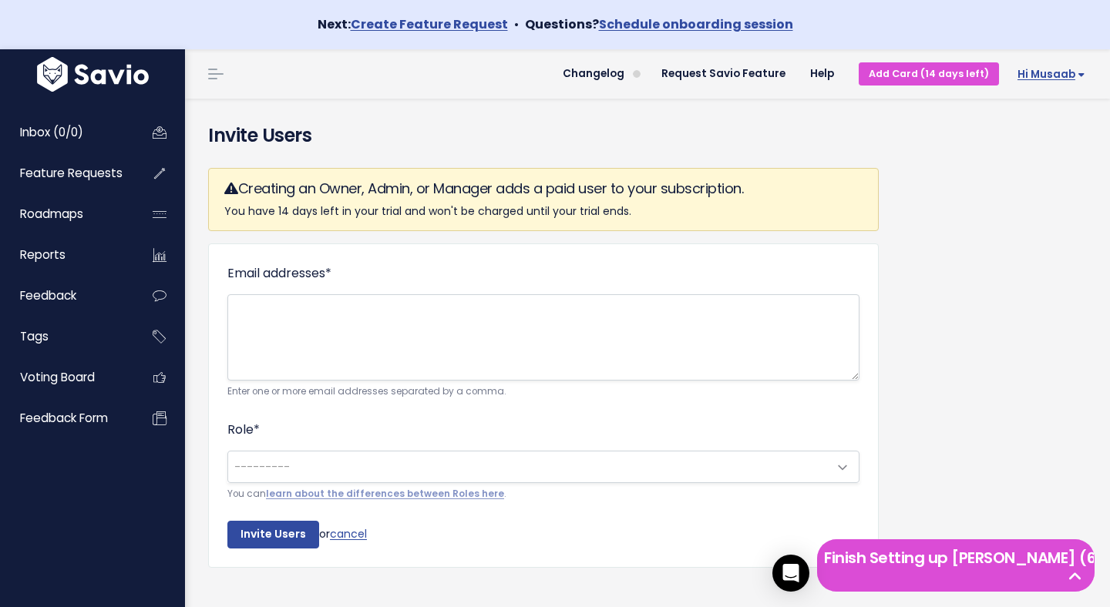
click at [1055, 69] on span "Hi Musaab" at bounding box center [1051, 75] width 68 height 12
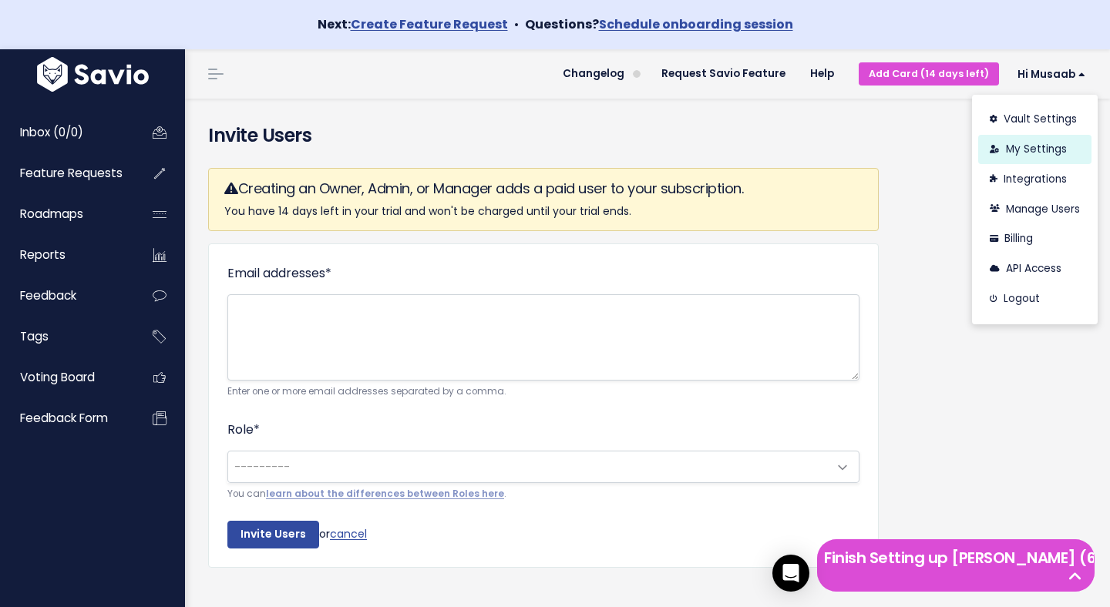
click at [1040, 144] on link "My Settings" at bounding box center [1034, 150] width 113 height 30
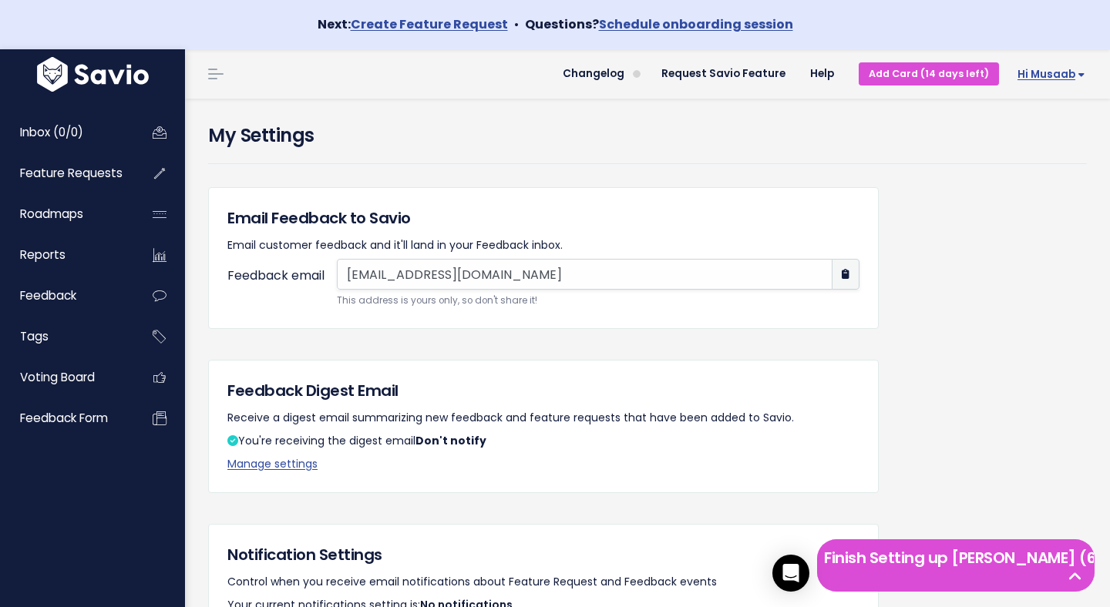
click at [1027, 72] on span "Hi Musaab" at bounding box center [1051, 75] width 68 height 12
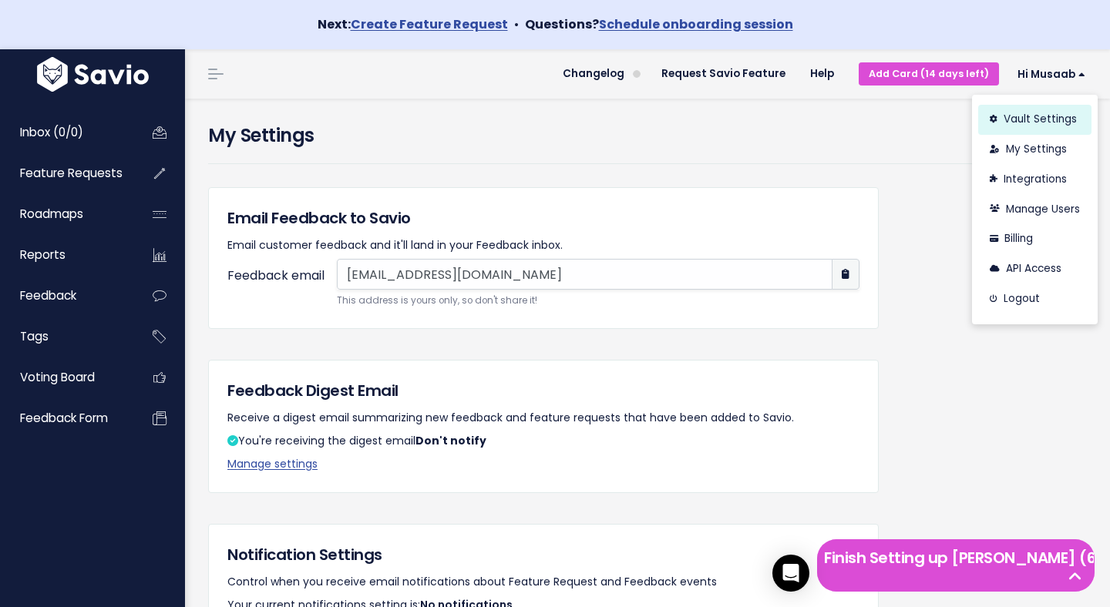
click at [1041, 122] on link "Vault Settings" at bounding box center [1034, 120] width 113 height 30
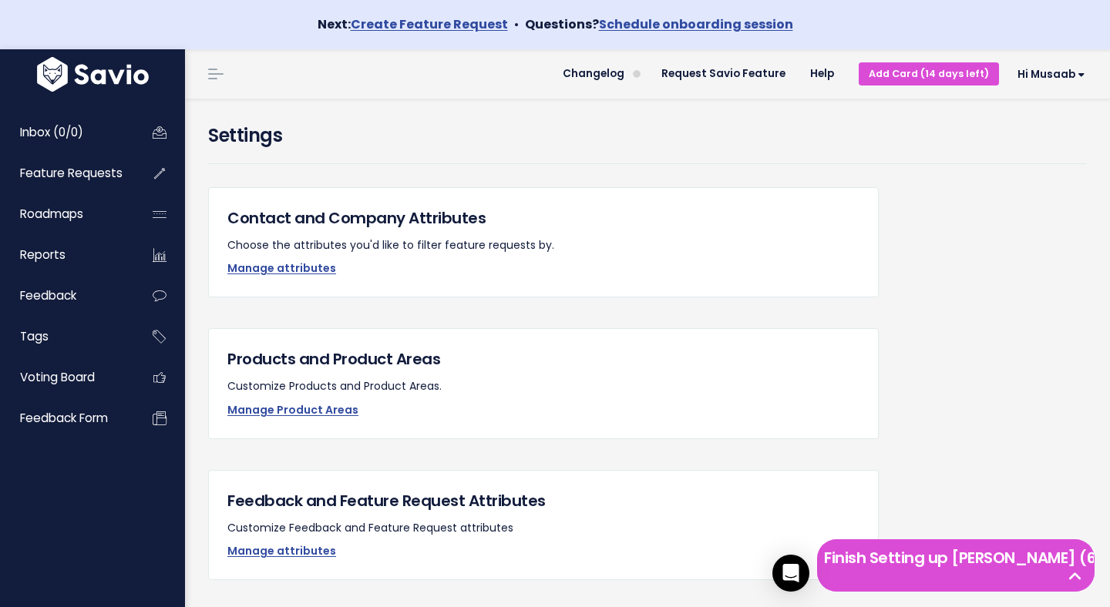
click at [1061, 87] on li "Hi Musaab Vault Settings My Settings Integrations Manage Users Billing API Acce…" at bounding box center [1048, 73] width 99 height 43
click at [1056, 69] on span "Hi Musaab" at bounding box center [1051, 75] width 68 height 12
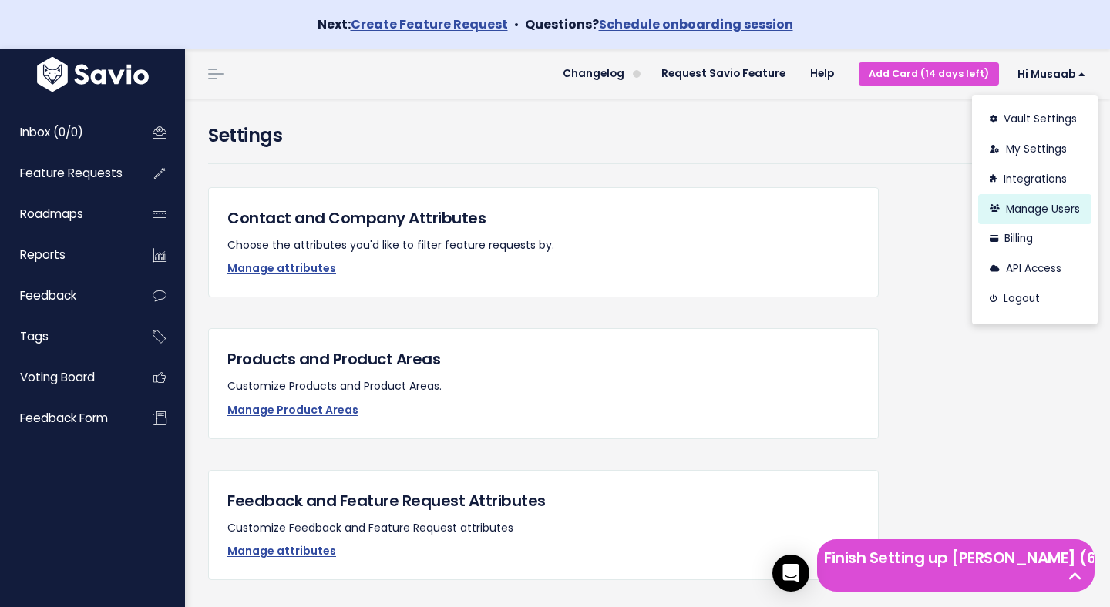
click at [1046, 213] on link "Manage Users" at bounding box center [1034, 209] width 113 height 30
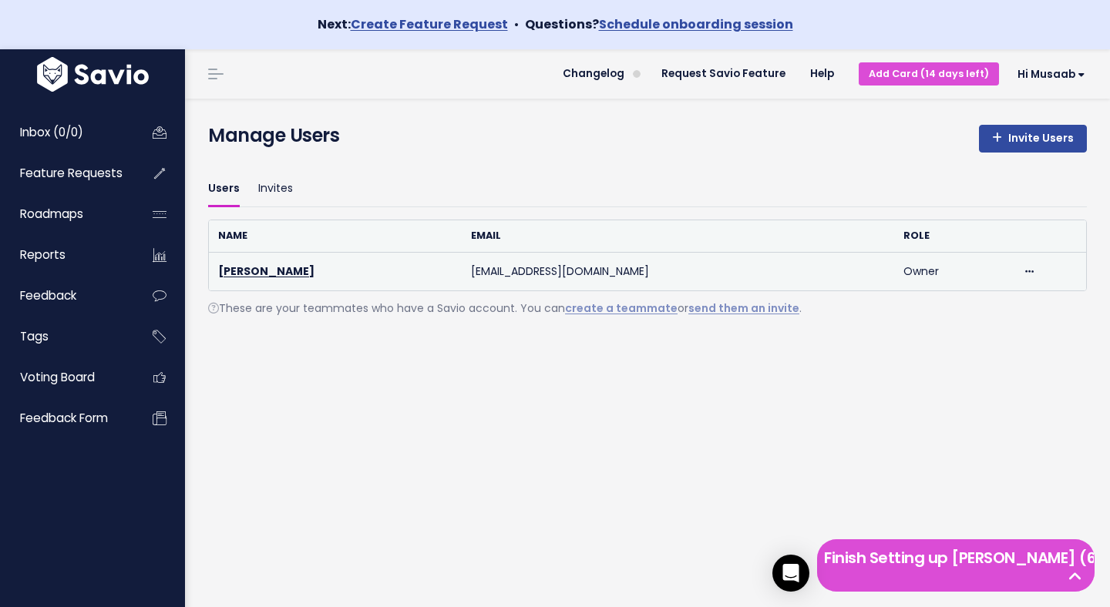
click at [894, 260] on td "Owner" at bounding box center [953, 272] width 119 height 39
click at [1025, 268] on icon at bounding box center [1029, 272] width 8 height 10
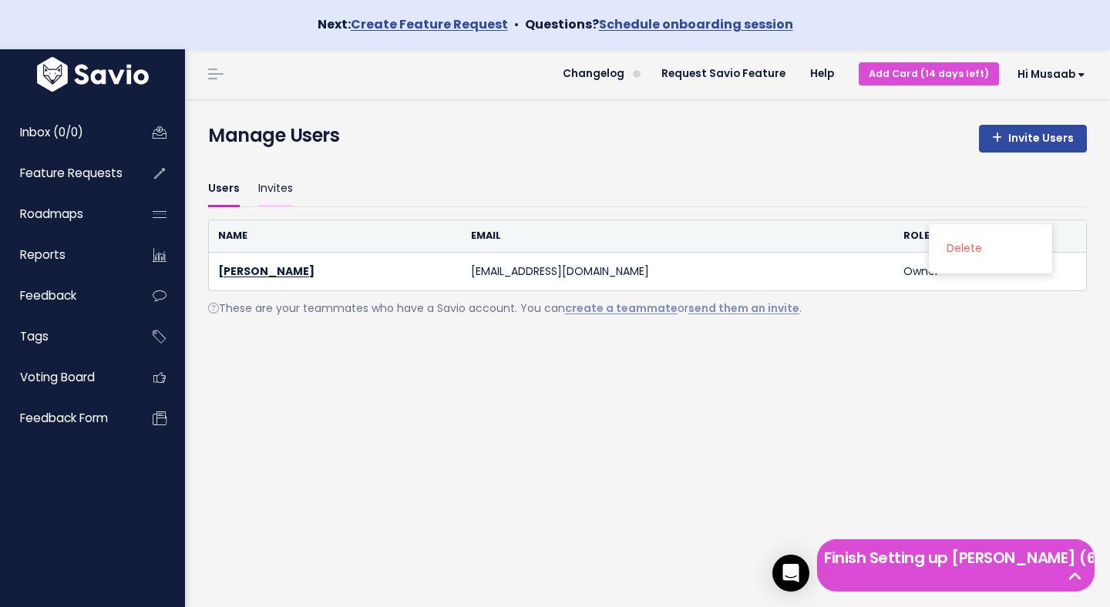
click at [273, 186] on link "Invites" at bounding box center [275, 189] width 35 height 36
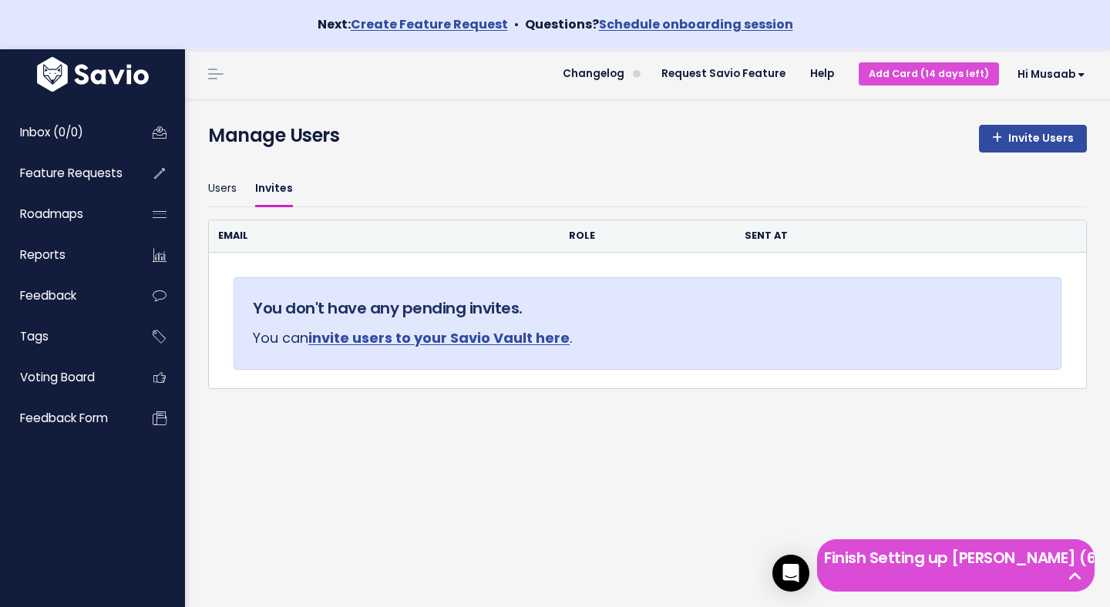
click at [213, 72] on link at bounding box center [215, 74] width 25 height 14
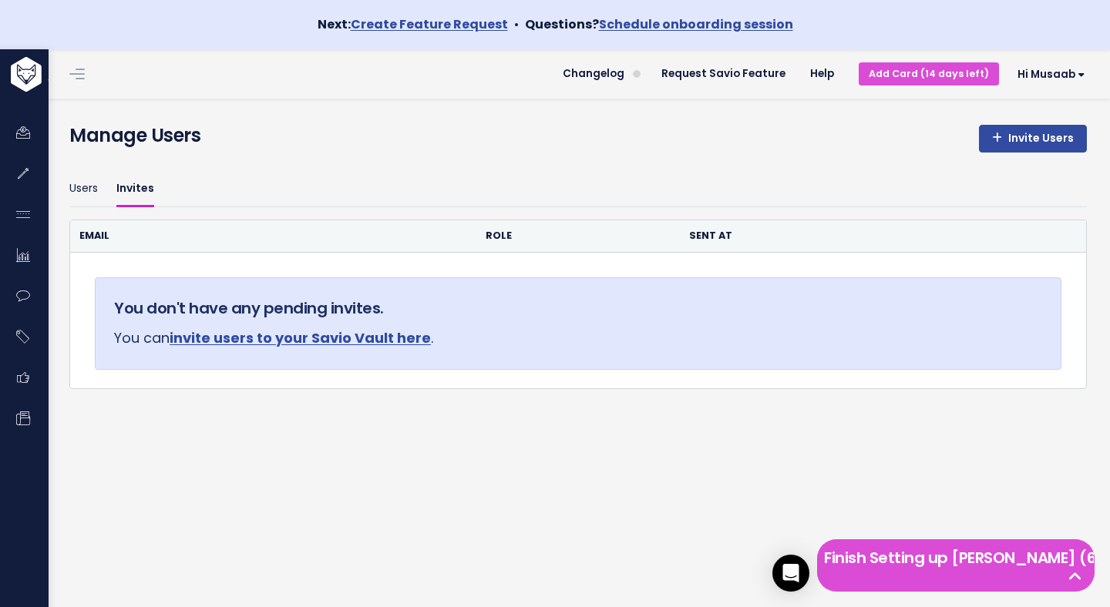
click at [76, 71] on link at bounding box center [77, 74] width 25 height 14
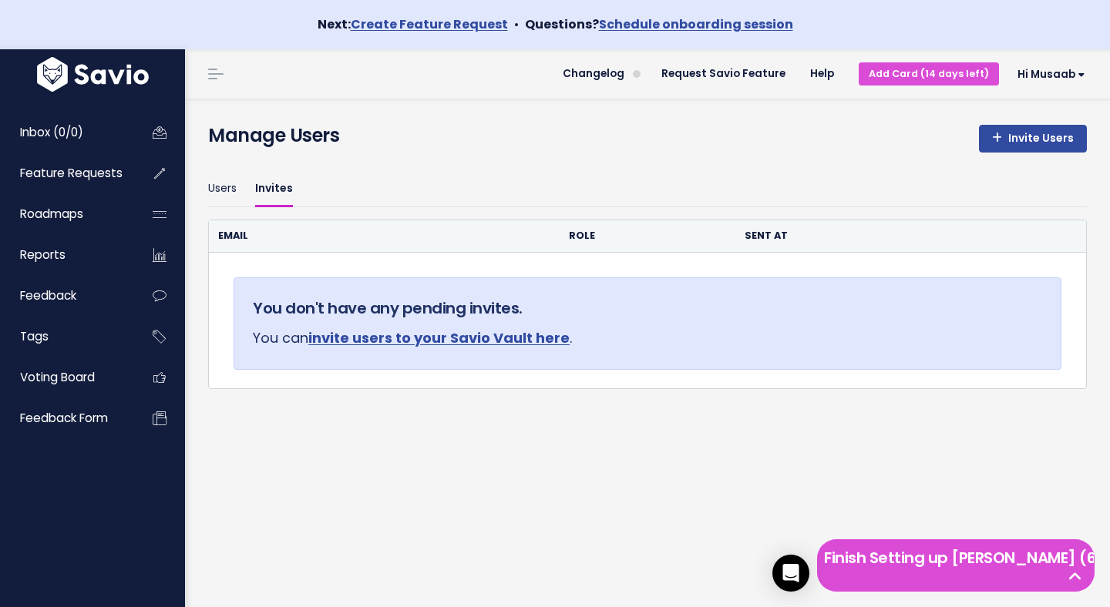
click at [55, 74] on img at bounding box center [92, 74] width 119 height 35
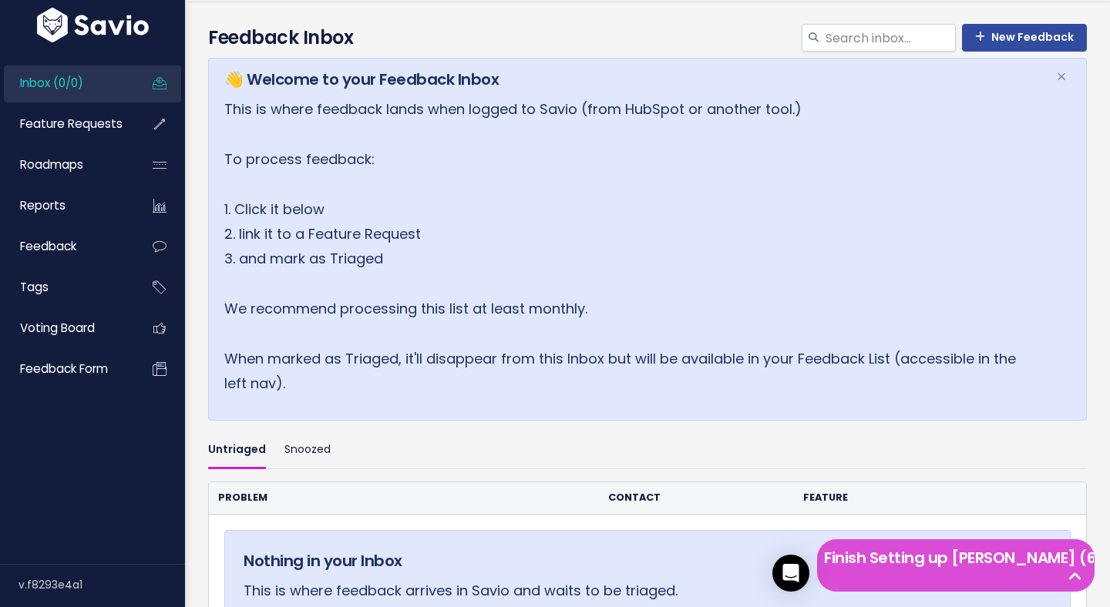
scroll to position [126, 0]
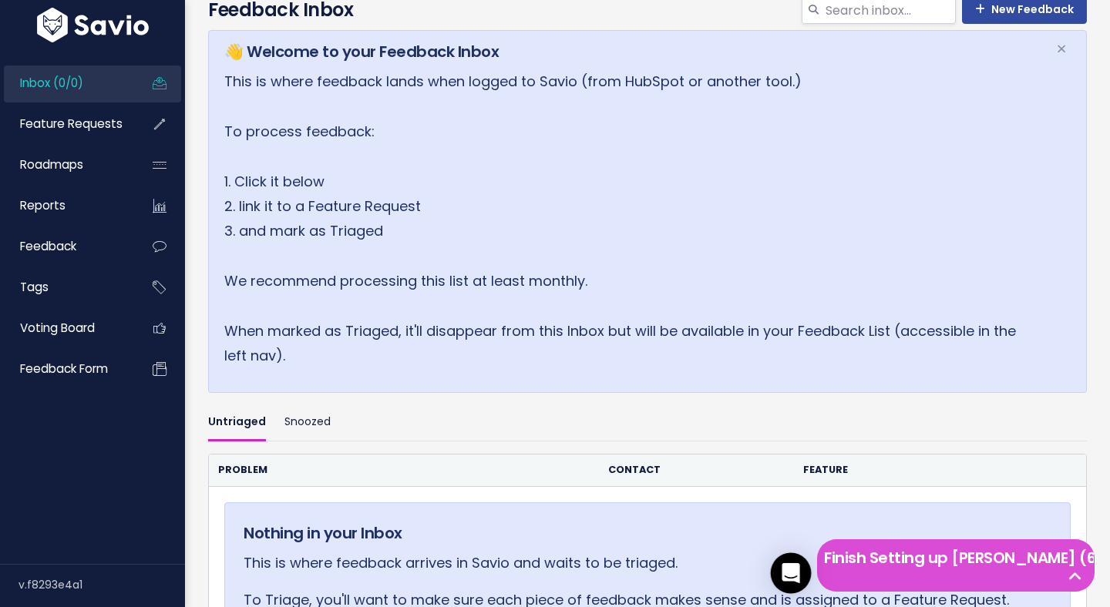
click at [796, 583] on div "Open Intercom Messenger" at bounding box center [791, 573] width 41 height 41
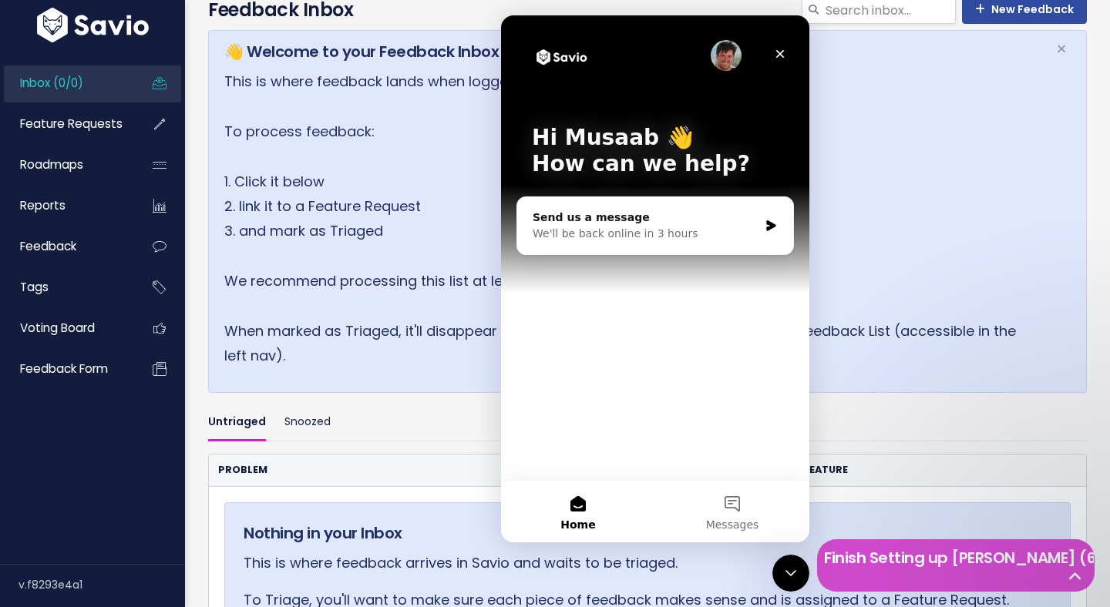
scroll to position [0, 0]
click at [632, 224] on div "Send us a message" at bounding box center [646, 218] width 226 height 16
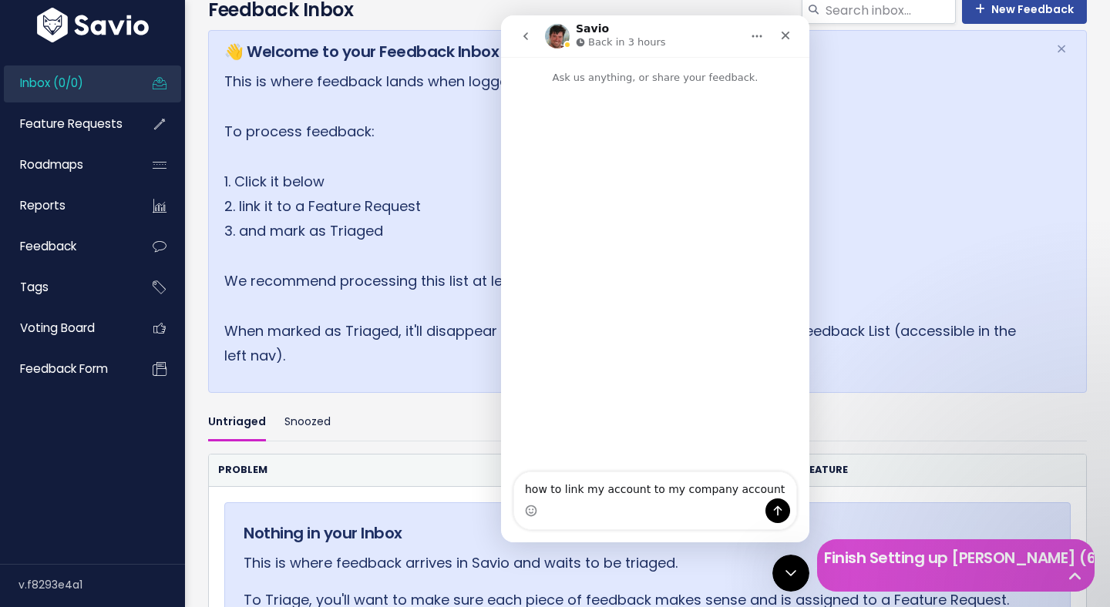
type textarea "how to link my account to my company account"
